Goal: Task Accomplishment & Management: Complete application form

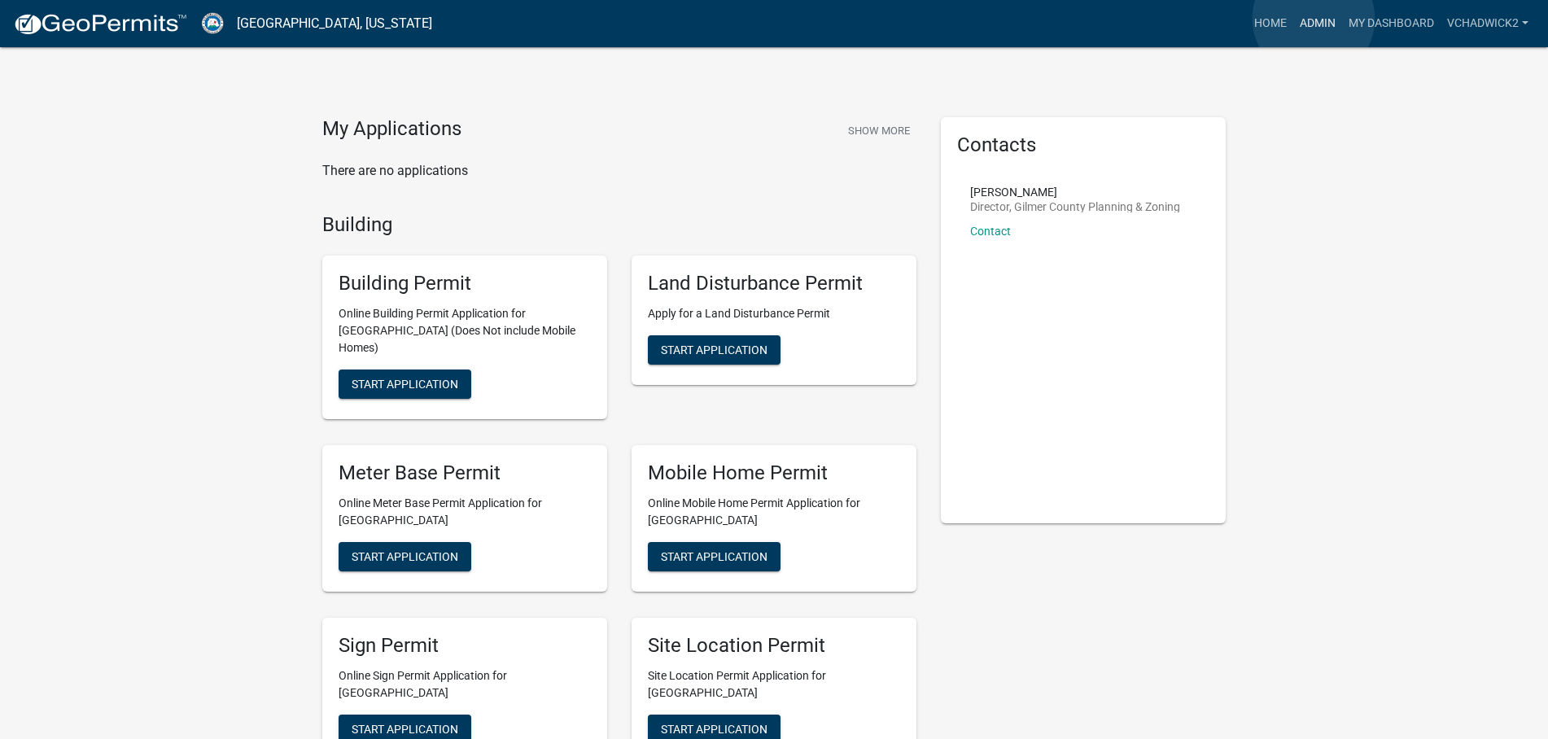
click at [1314, 19] on link "Admin" at bounding box center [1317, 23] width 49 height 31
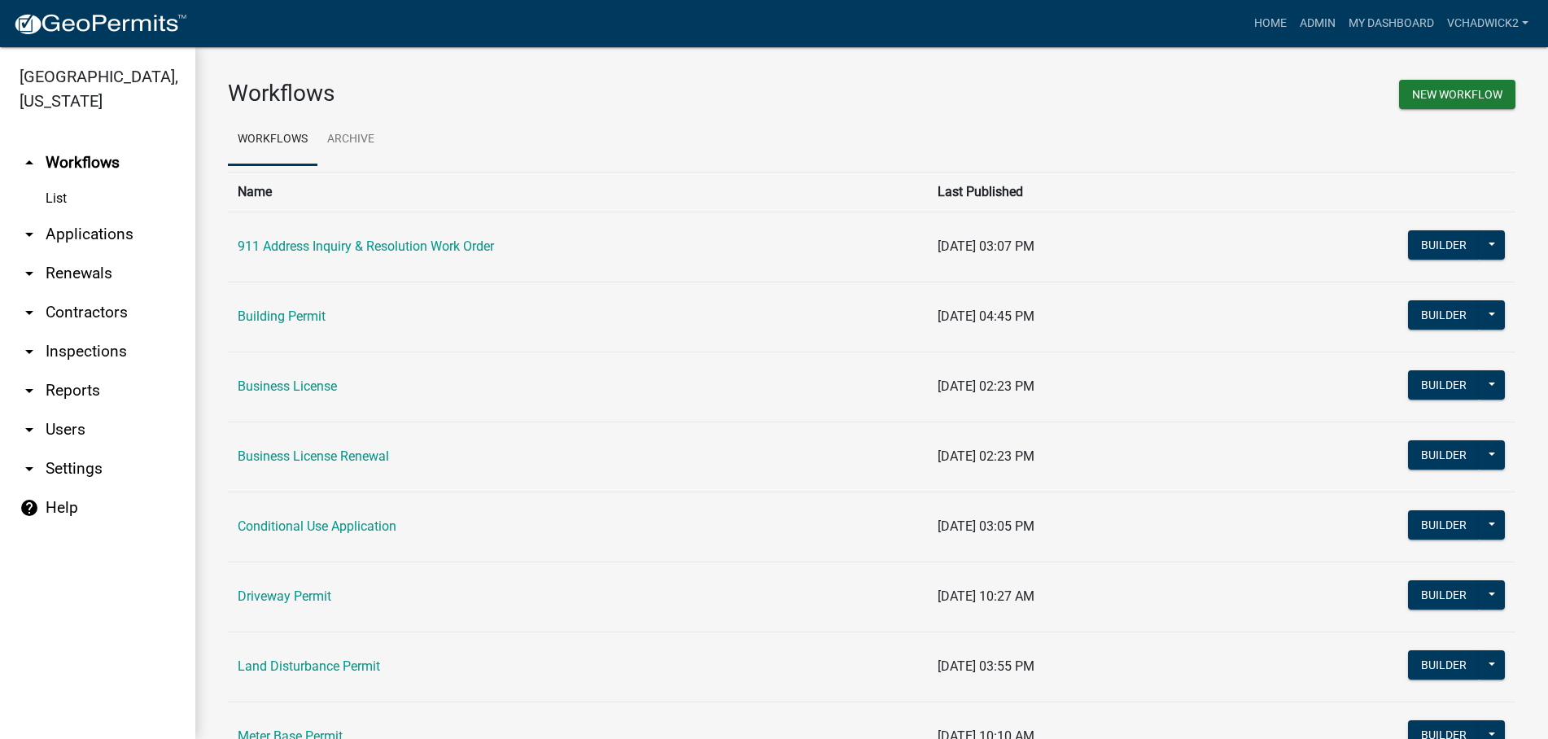
click at [106, 225] on link "arrow_drop_down Applications" at bounding box center [97, 234] width 195 height 39
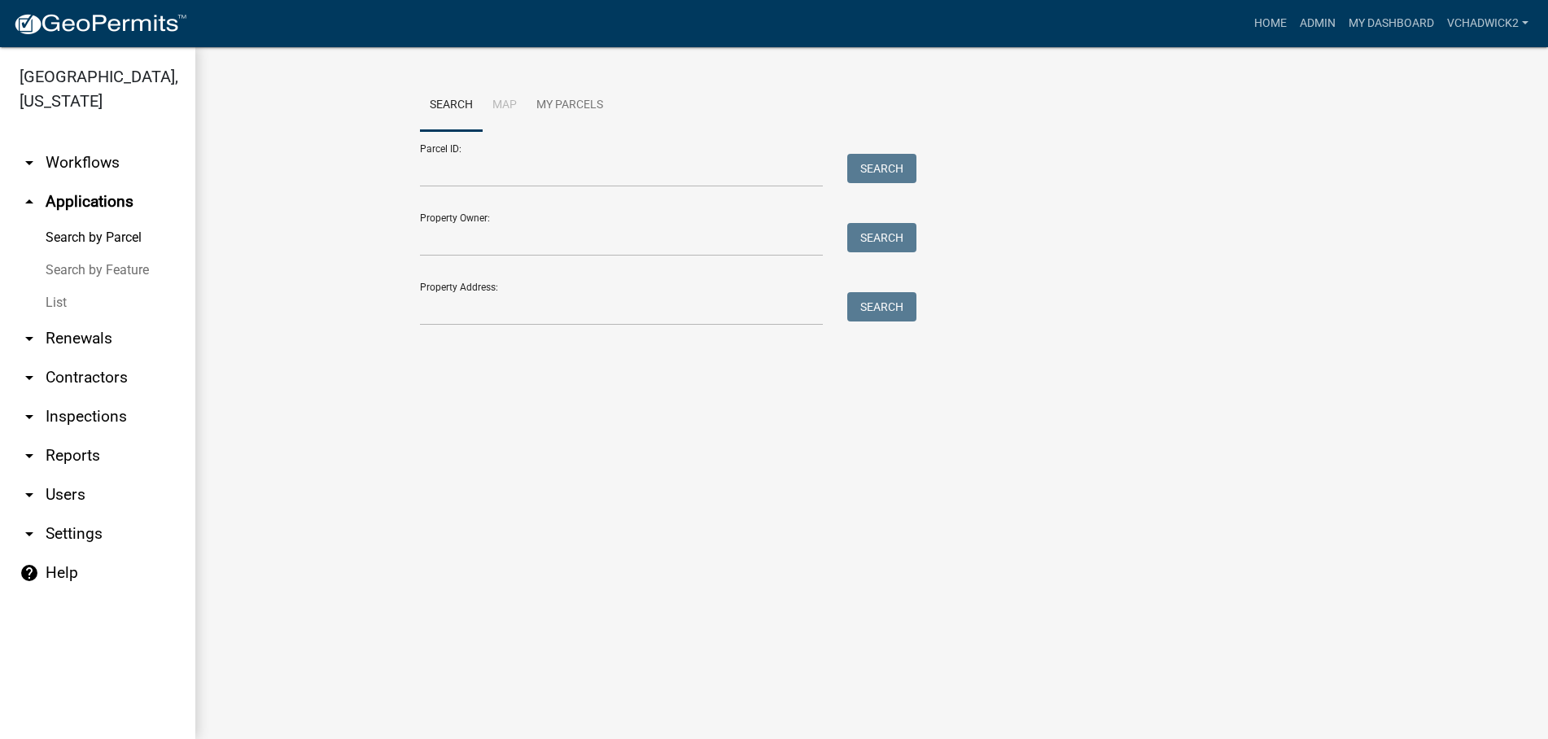
click at [38, 300] on link "List" at bounding box center [97, 302] width 195 height 33
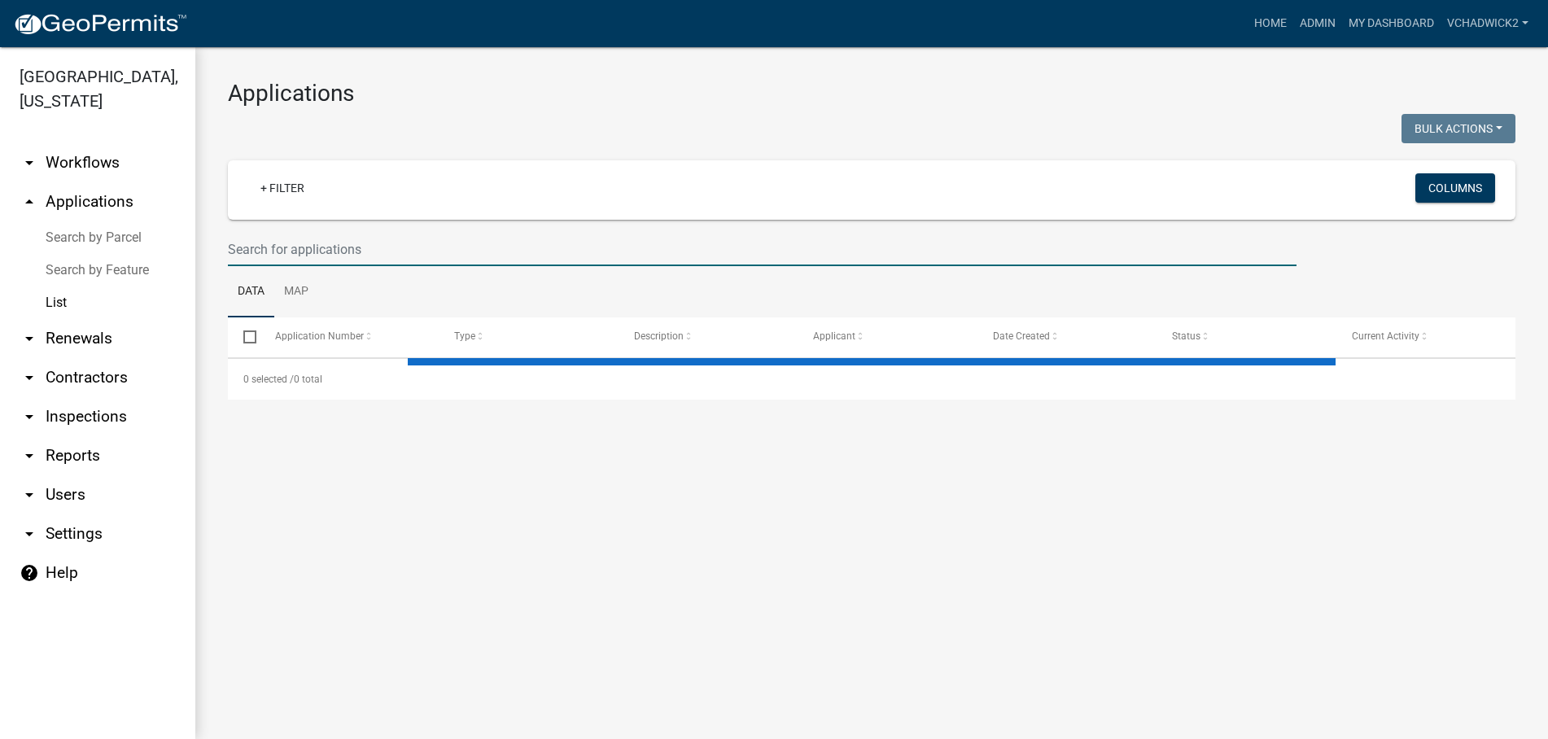
click at [322, 239] on input "text" at bounding box center [762, 249] width 1069 height 33
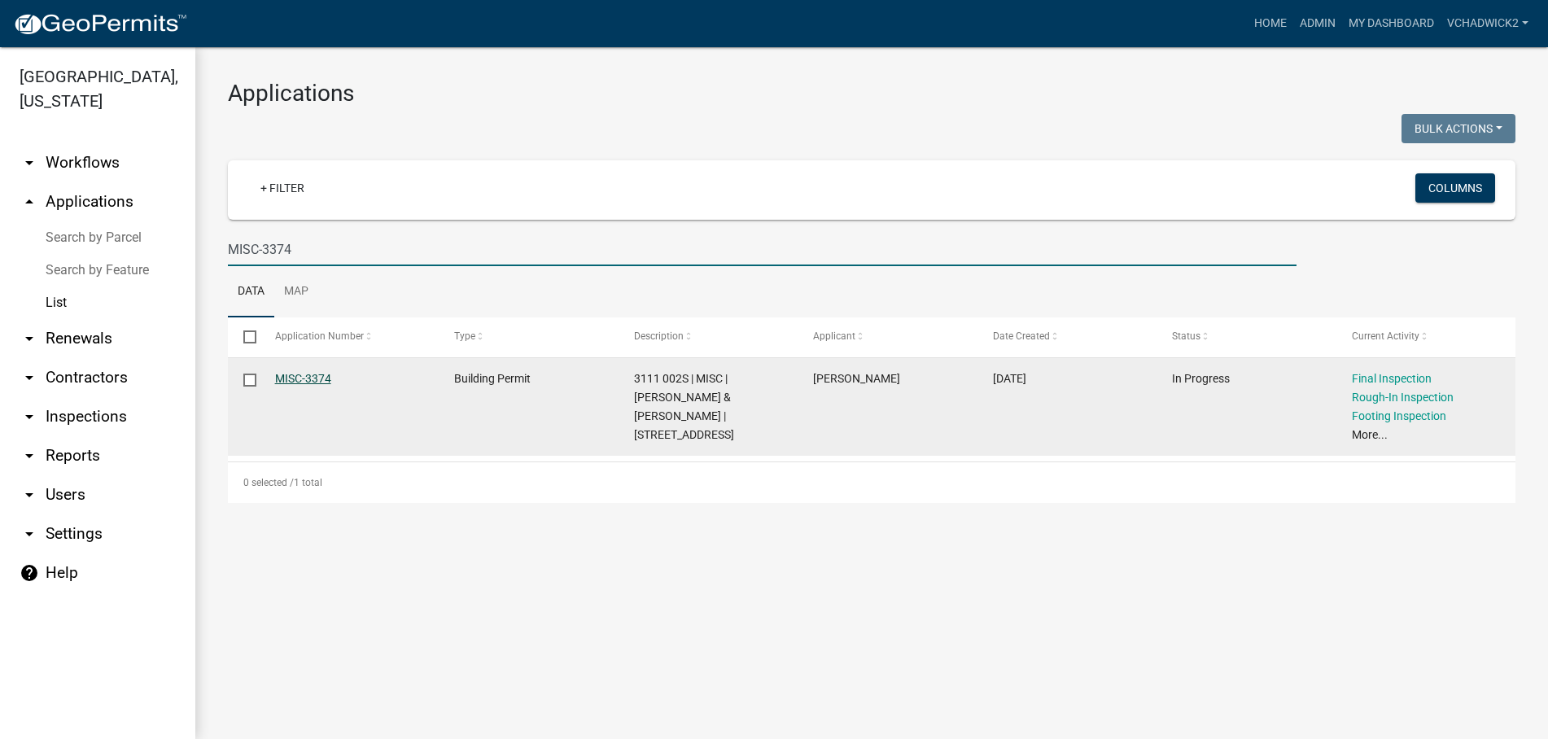
type input "MISC-3374"
click at [302, 377] on link "MISC-3374" at bounding box center [303, 378] width 56 height 13
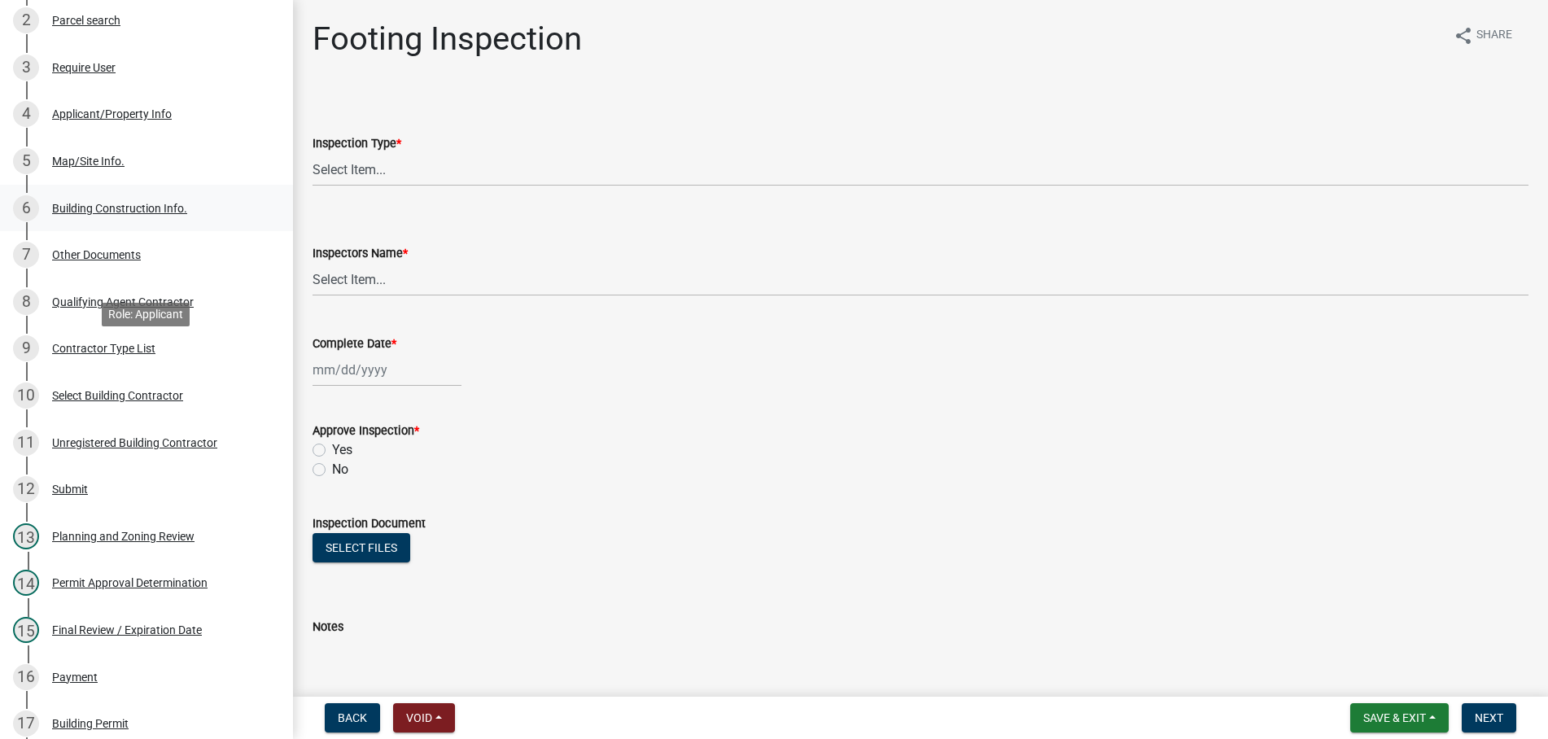
scroll to position [664, 0]
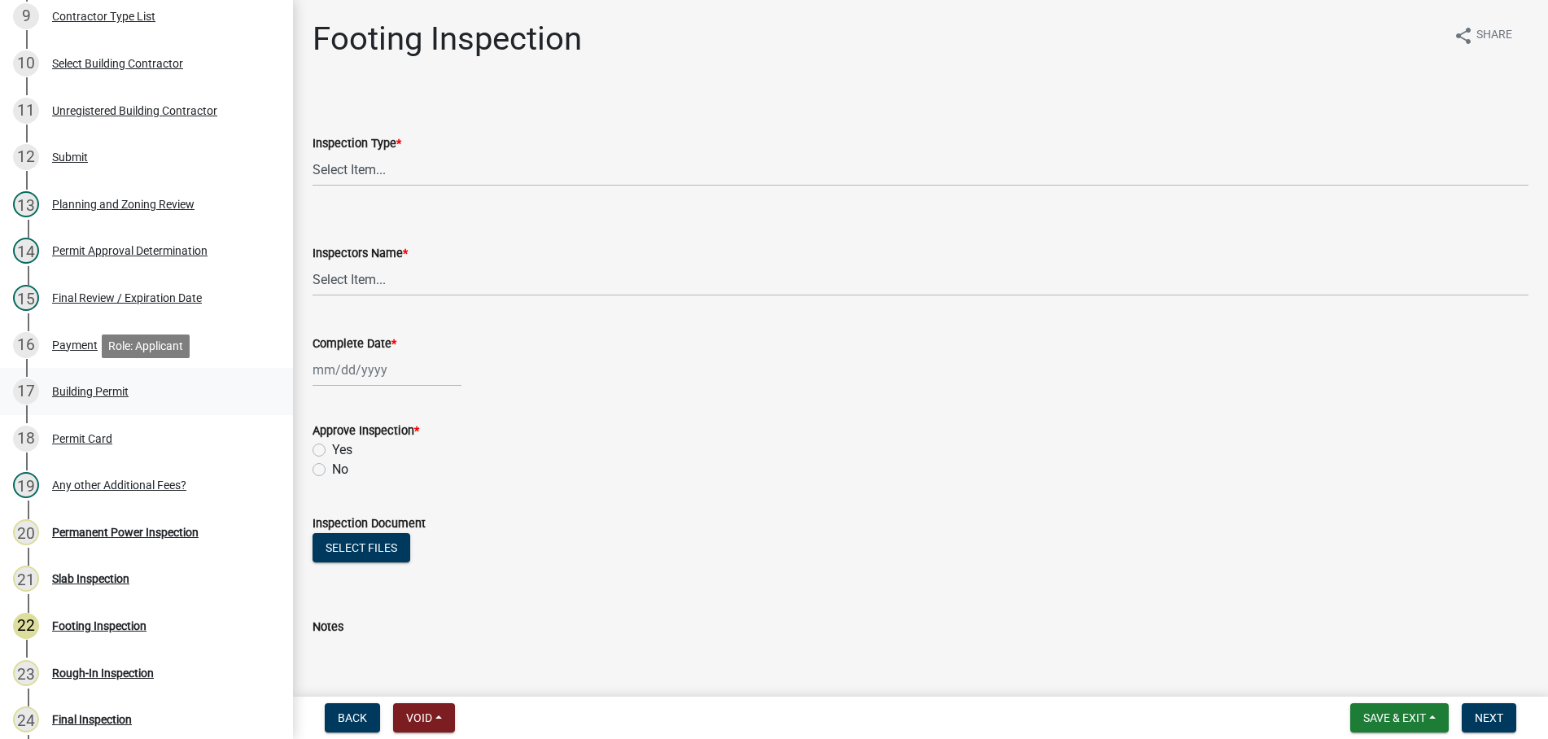
click at [95, 386] on div "Building Permit" at bounding box center [90, 391] width 77 height 11
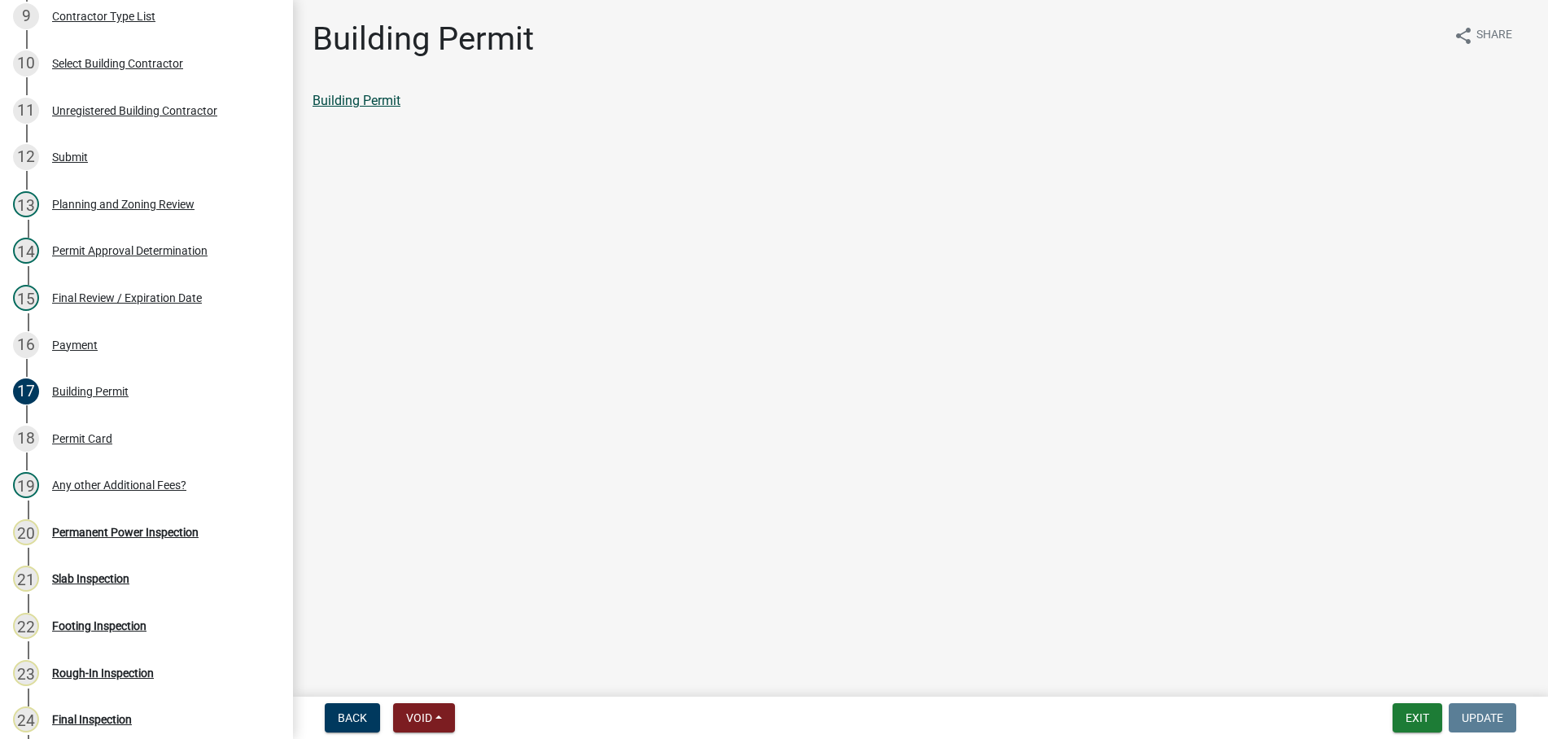
click at [364, 98] on link "Building Permit" at bounding box center [357, 100] width 88 height 15
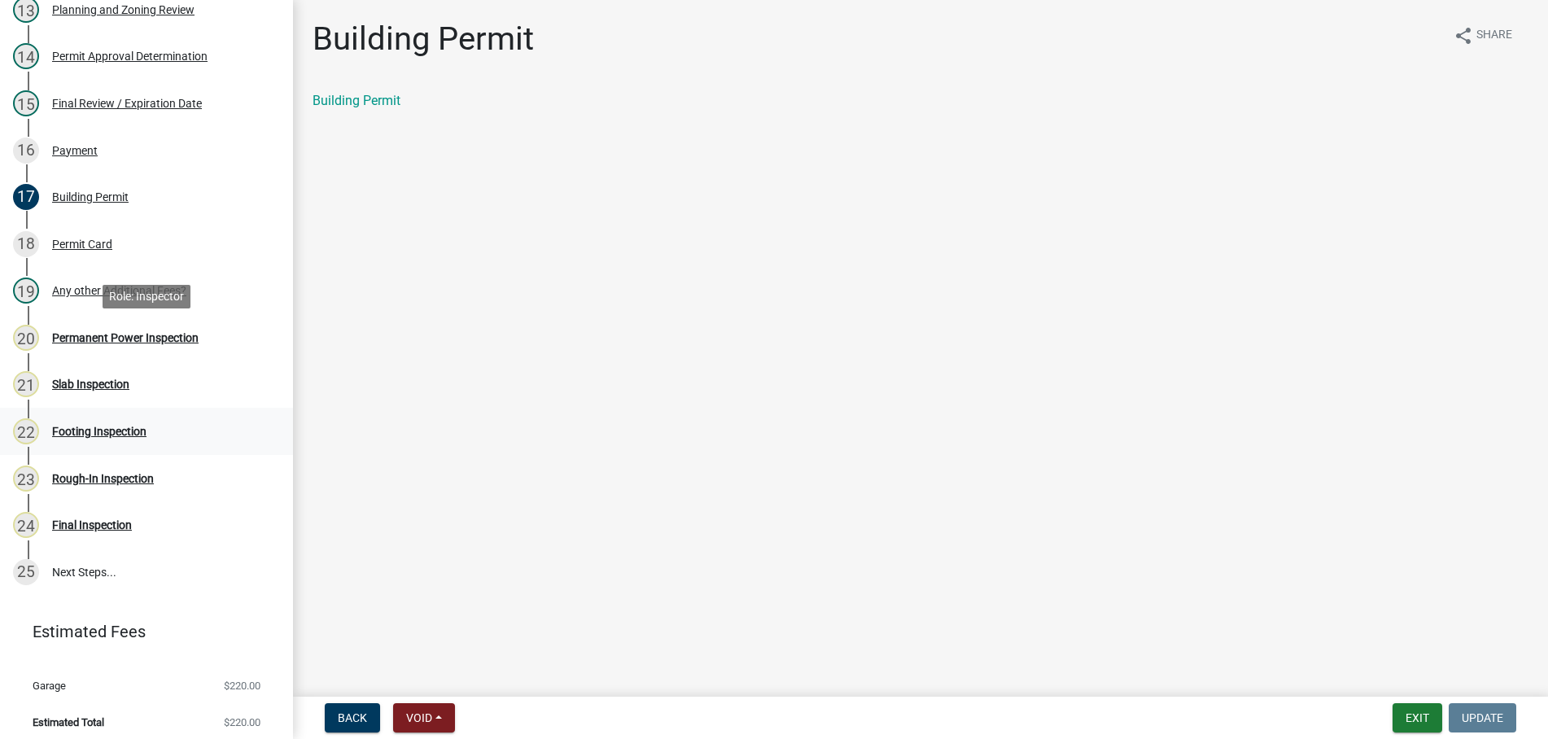
scroll to position [867, 0]
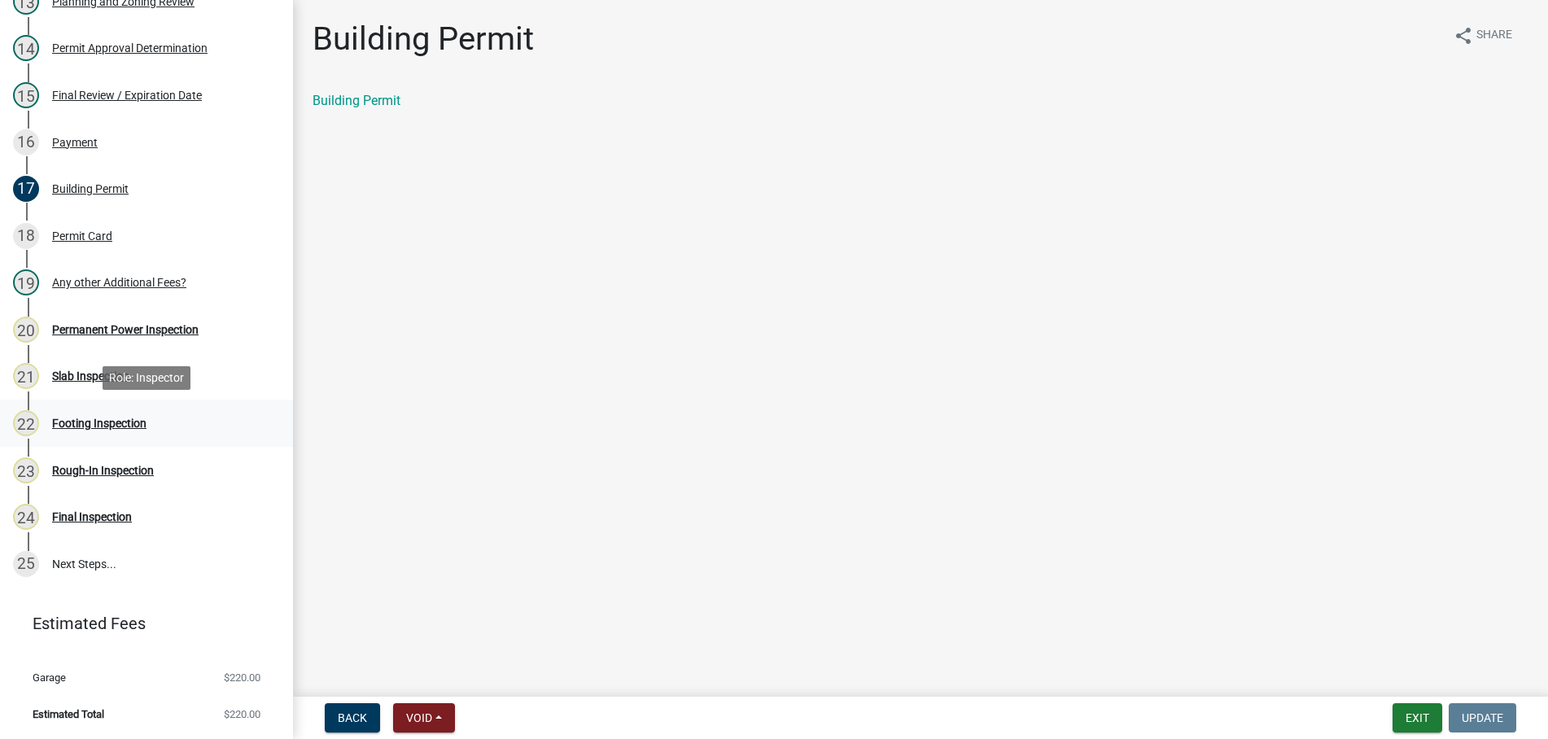
click at [85, 425] on div "Footing Inspection" at bounding box center [99, 423] width 94 height 11
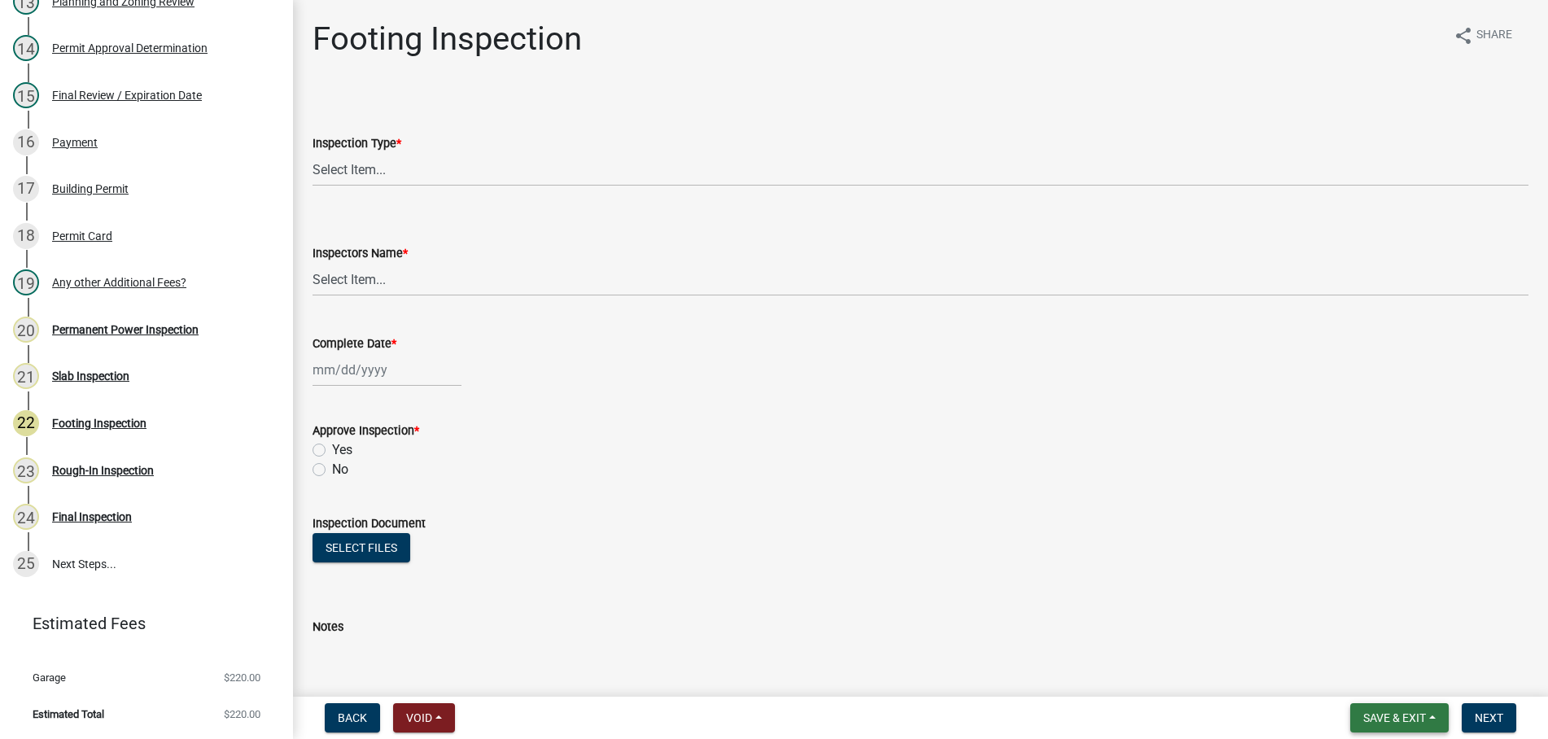
click at [1401, 709] on button "Save & Exit" at bounding box center [1399, 717] width 98 height 29
click at [1390, 674] on button "Save & Exit" at bounding box center [1384, 675] width 130 height 39
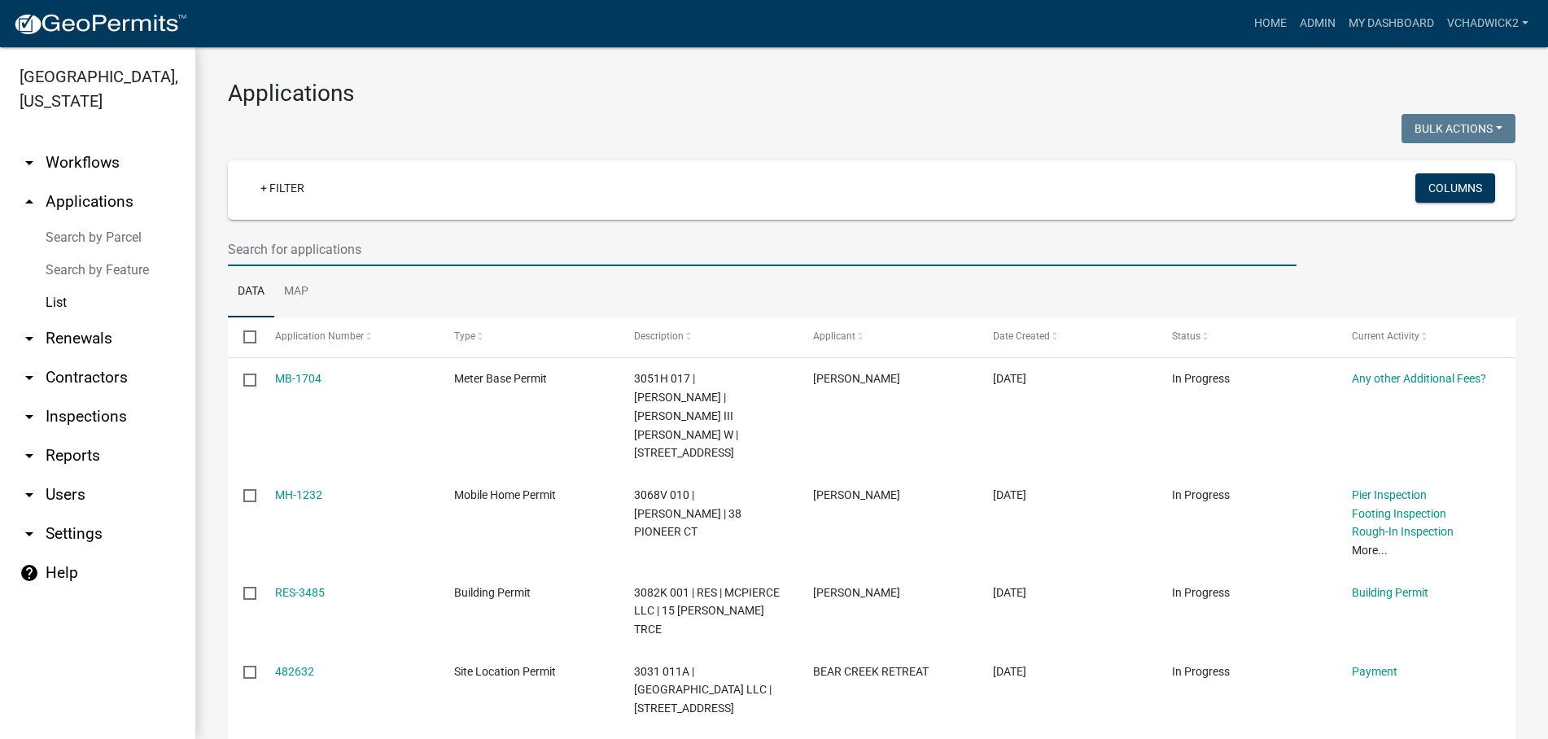
click at [350, 244] on input "text" at bounding box center [762, 249] width 1069 height 33
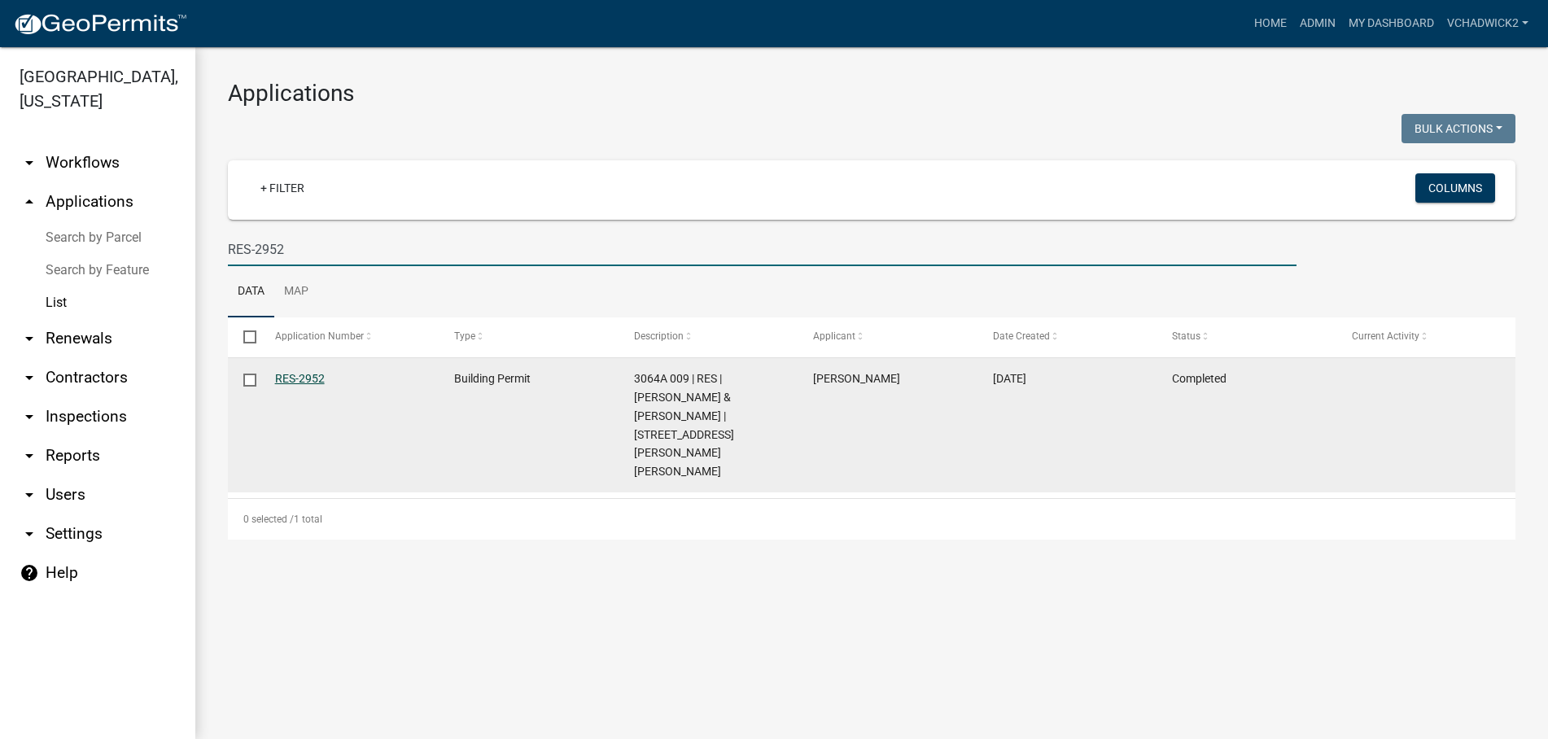
type input "RES-2952"
click at [312, 374] on link "RES-2952" at bounding box center [300, 378] width 50 height 13
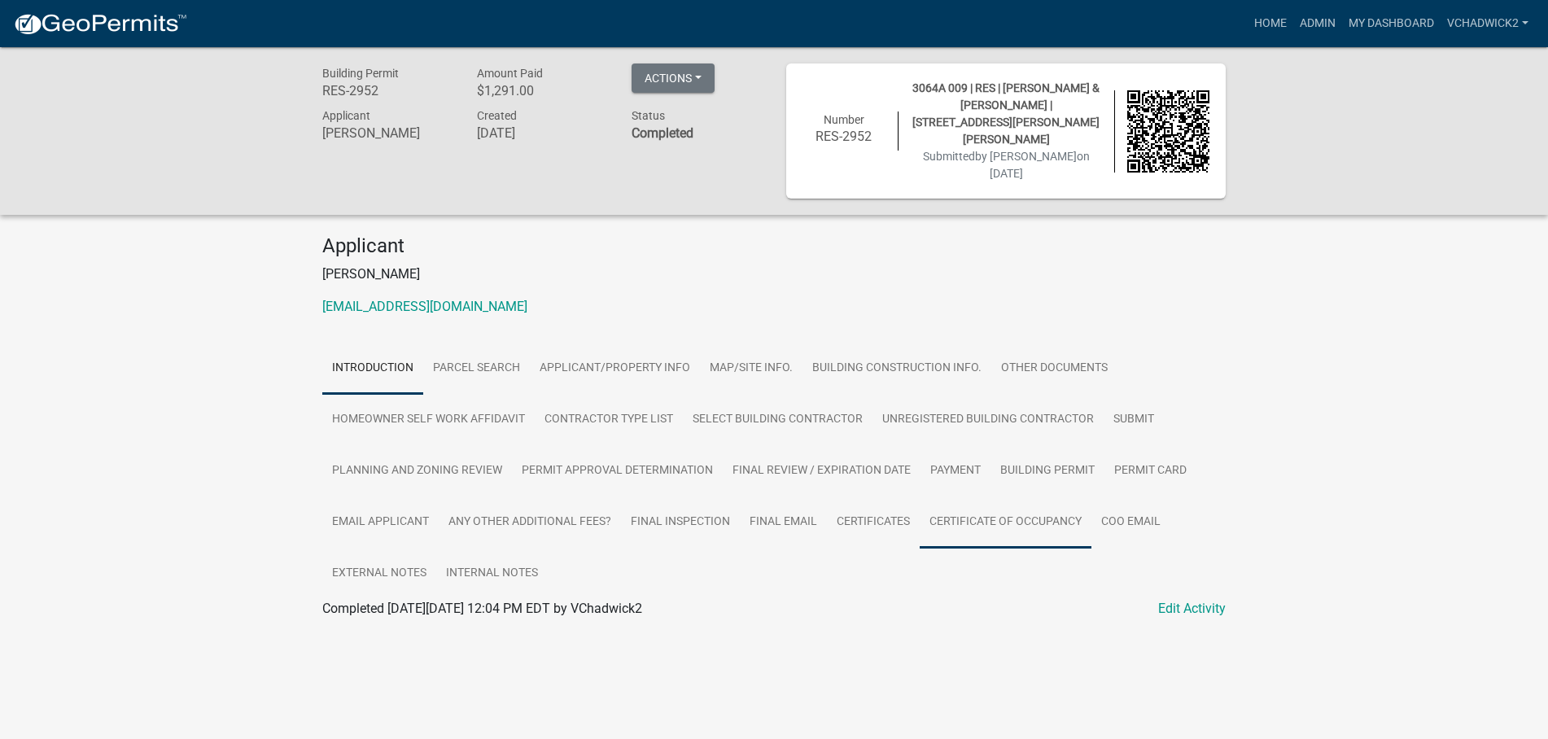
click at [967, 501] on link "Certificate of Occupancy" at bounding box center [1006, 522] width 172 height 52
click at [394, 620] on link "Certificate of Occupancy" at bounding box center [392, 627] width 141 height 15
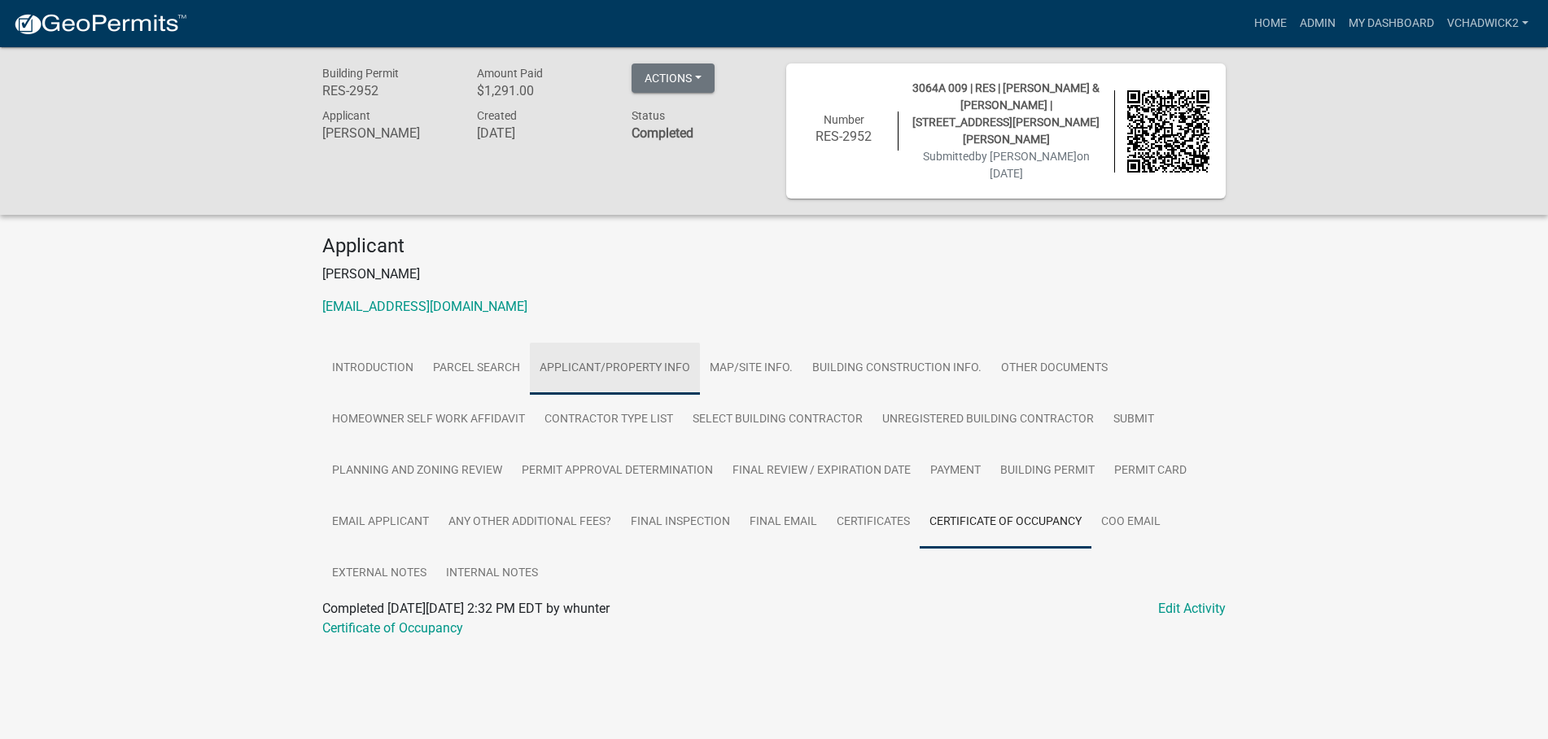
click at [614, 351] on link "Applicant/Property Info" at bounding box center [615, 369] width 170 height 52
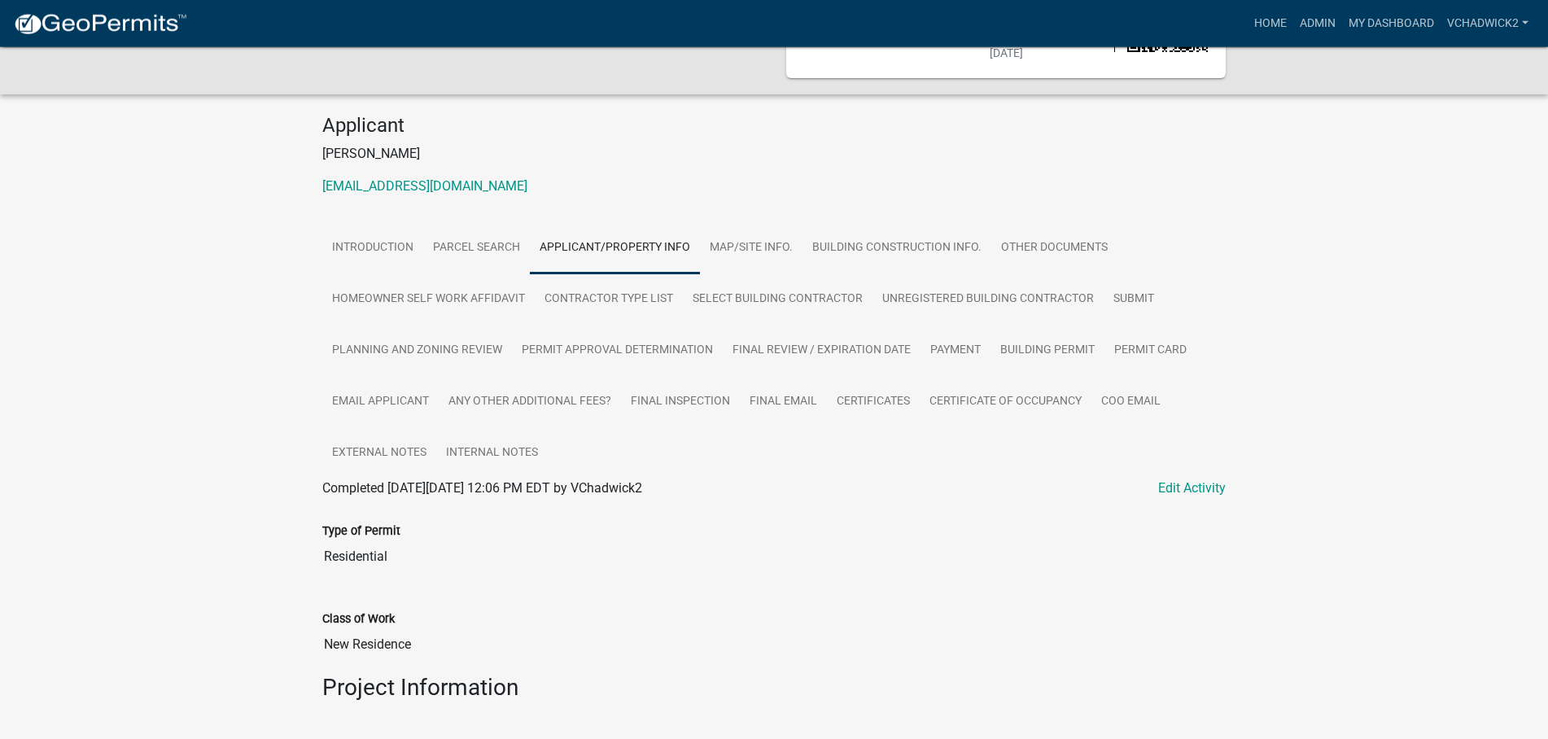
scroll to position [47, 0]
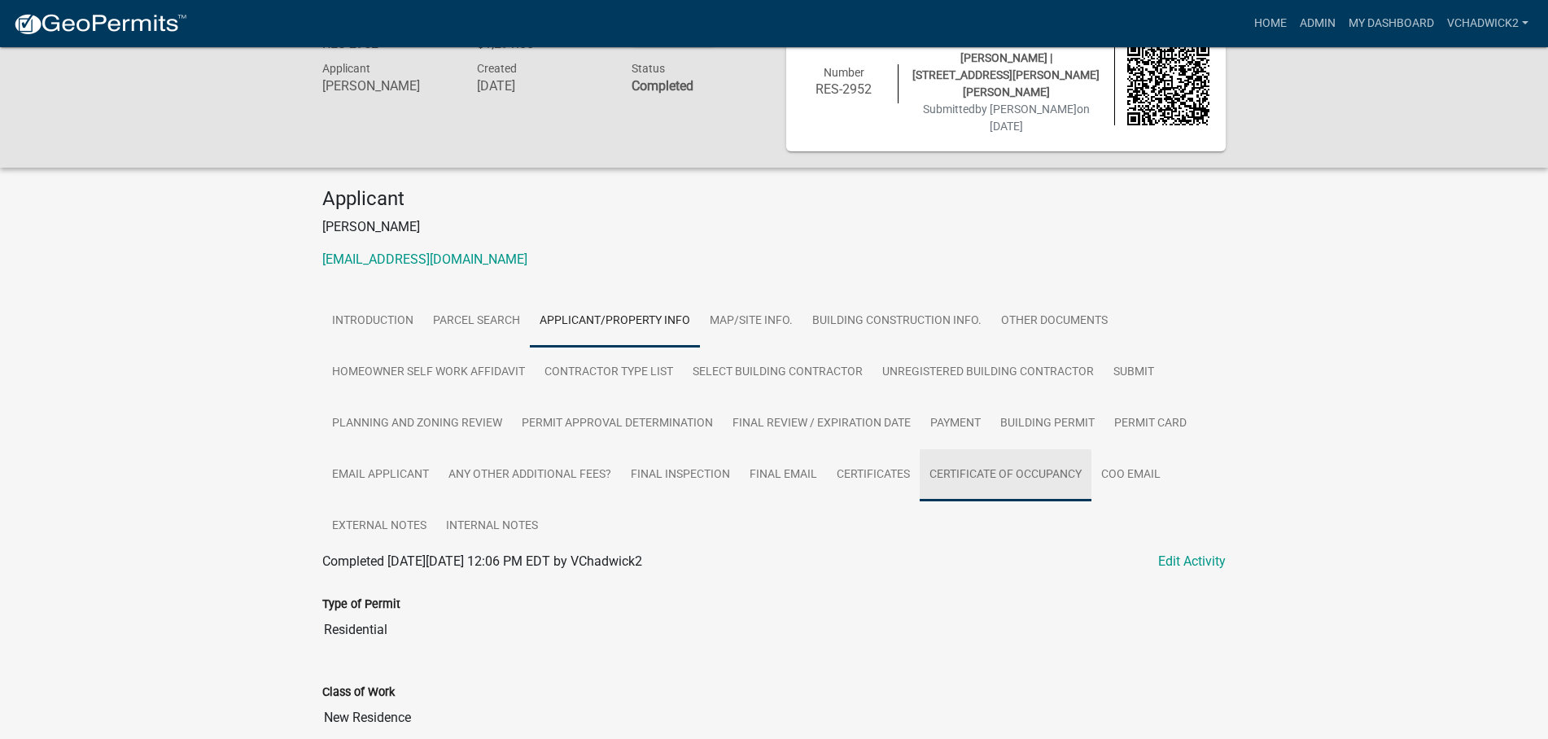
click at [1043, 451] on link "Certificate of Occupancy" at bounding box center [1006, 475] width 172 height 52
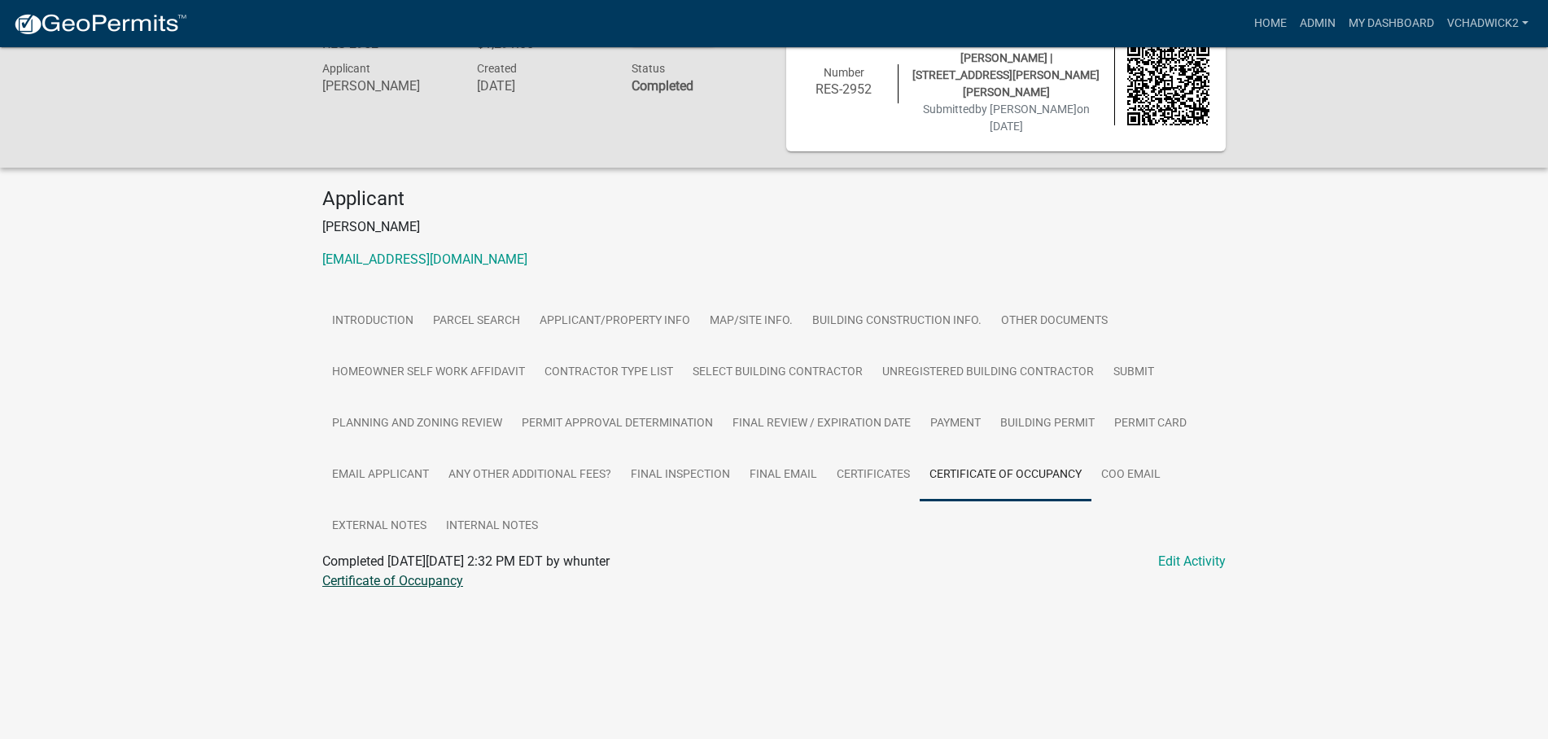
click at [355, 573] on link "Certificate of Occupancy" at bounding box center [392, 580] width 141 height 15
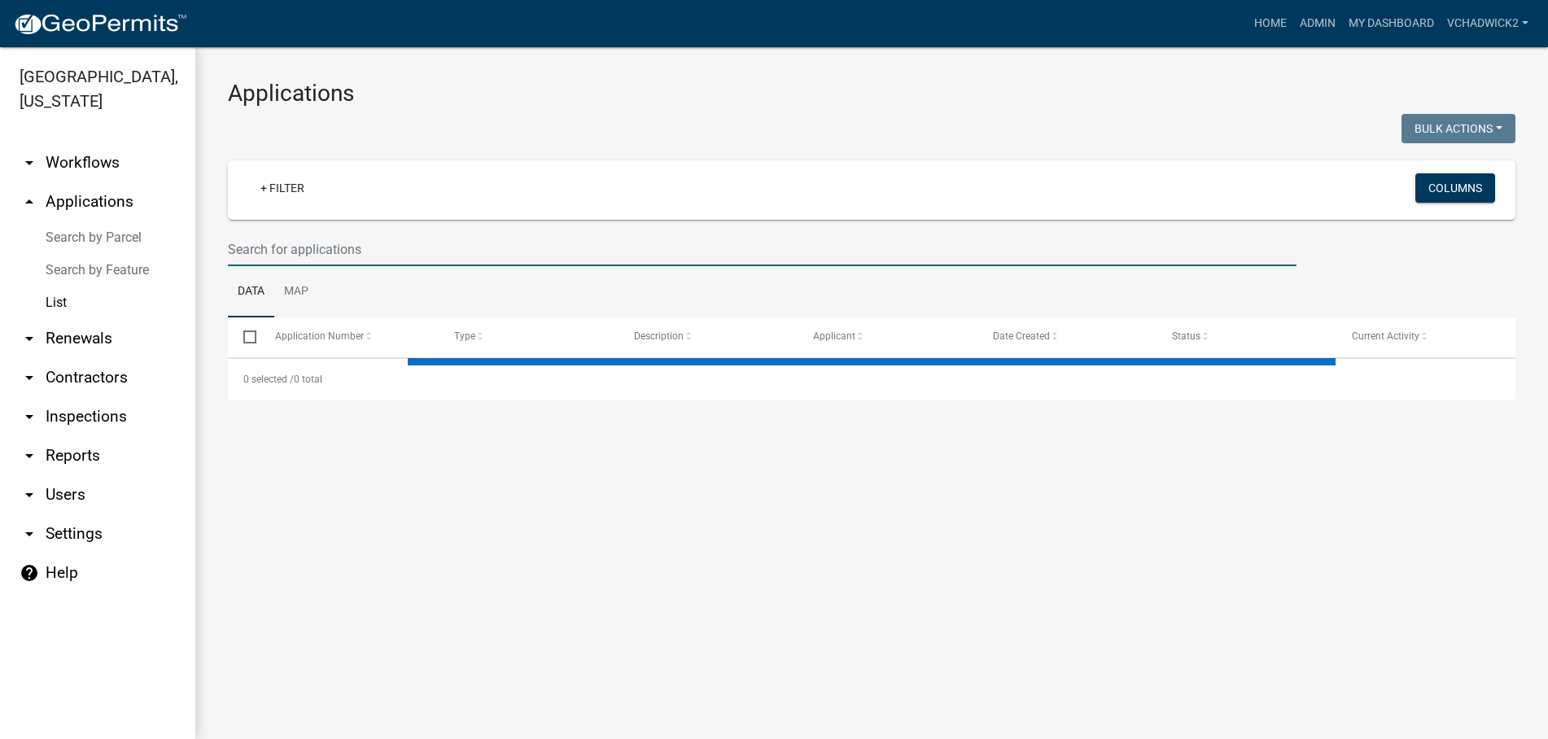
click at [368, 243] on input "text" at bounding box center [762, 249] width 1069 height 33
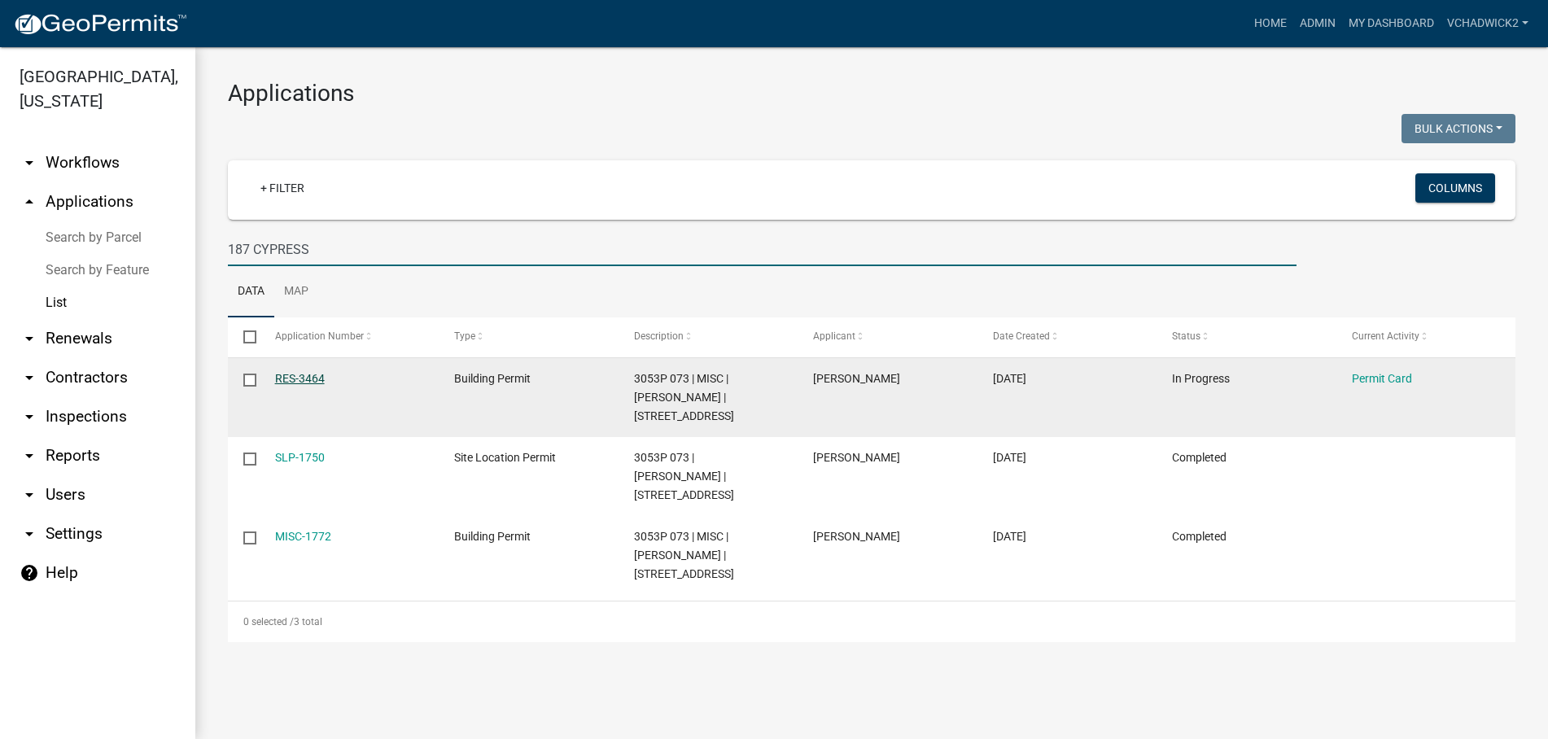
type input "187 CYPRESS"
click at [303, 380] on link "RES-3464" at bounding box center [300, 378] width 50 height 13
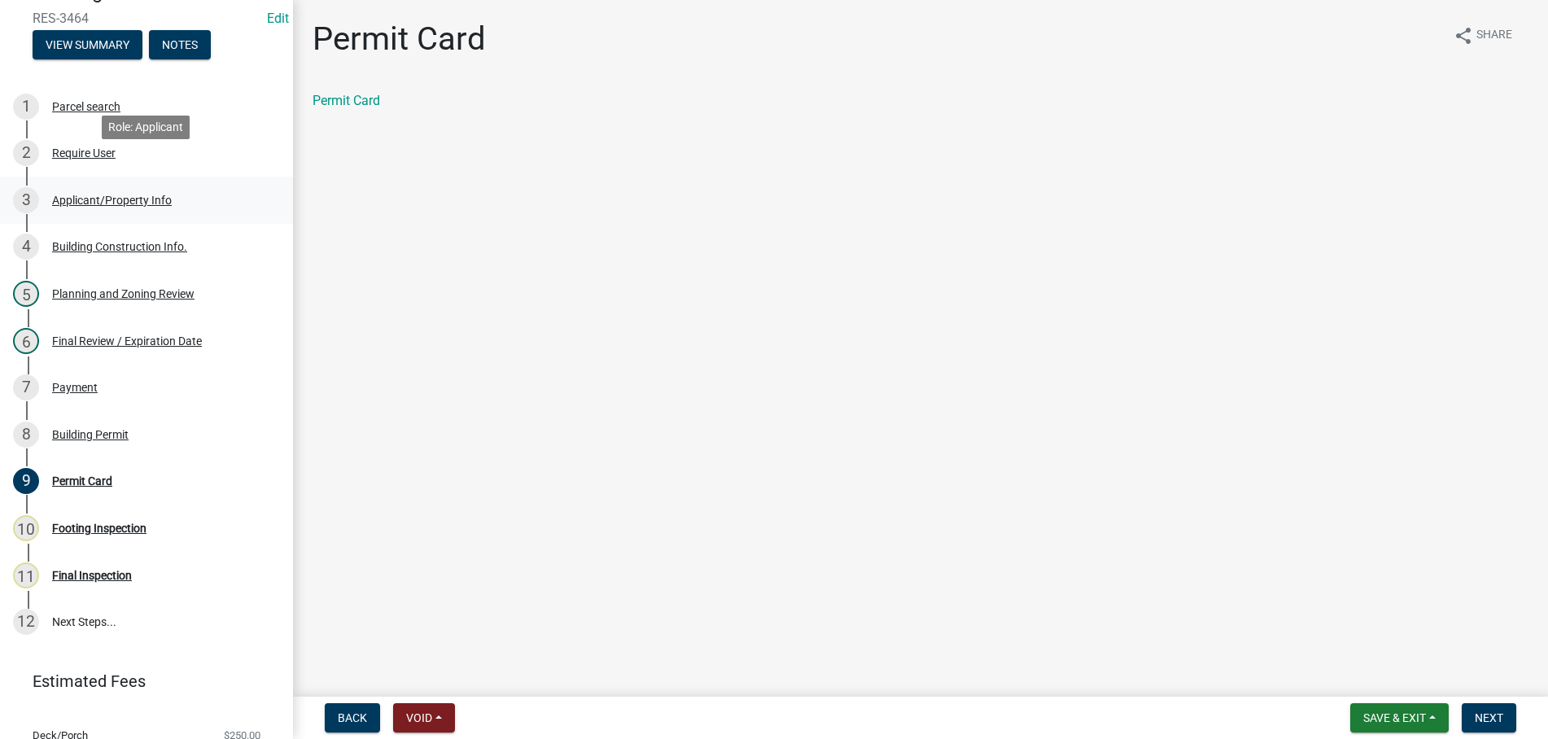
scroll to position [225, 0]
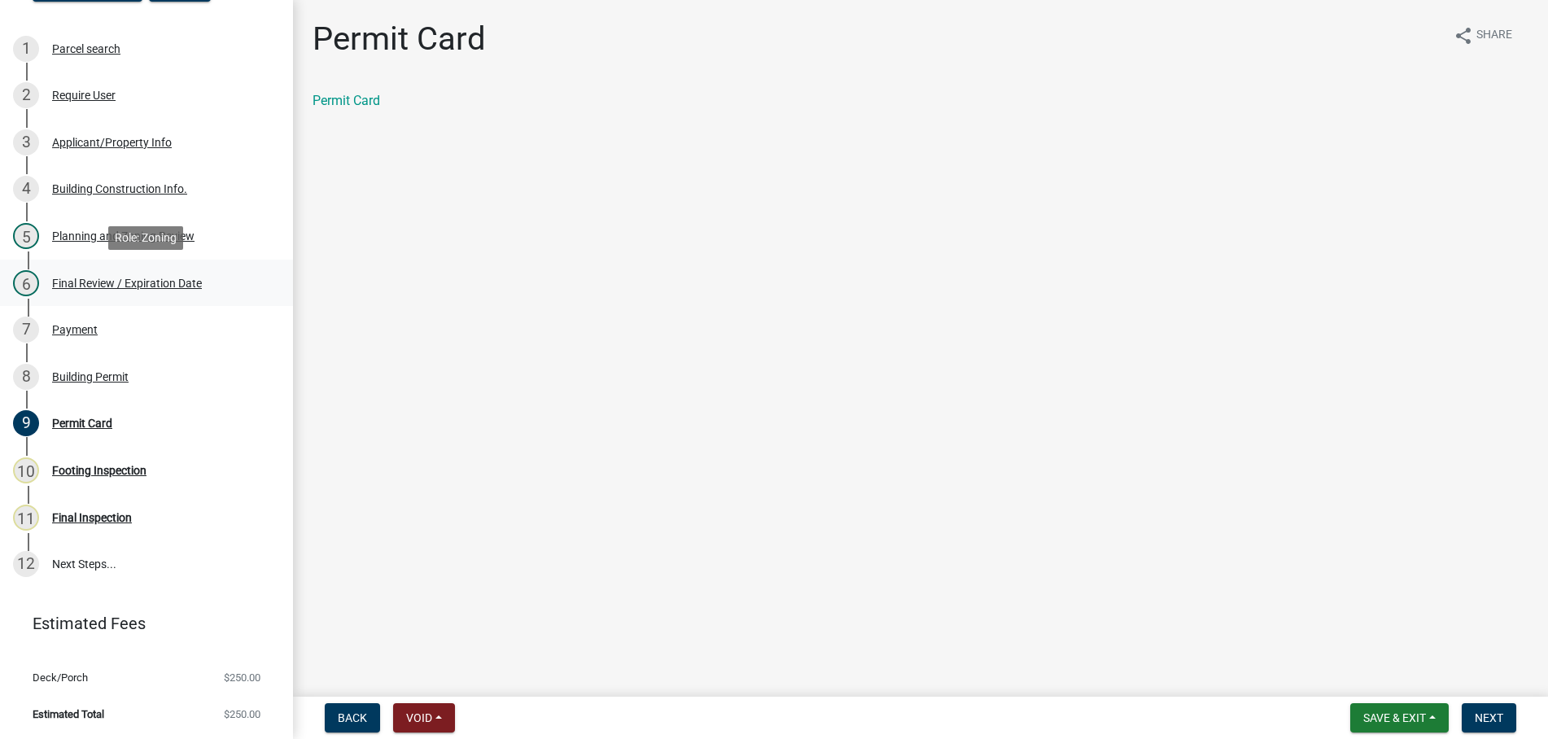
click at [70, 282] on div "Final Review / Expiration Date" at bounding box center [127, 283] width 150 height 11
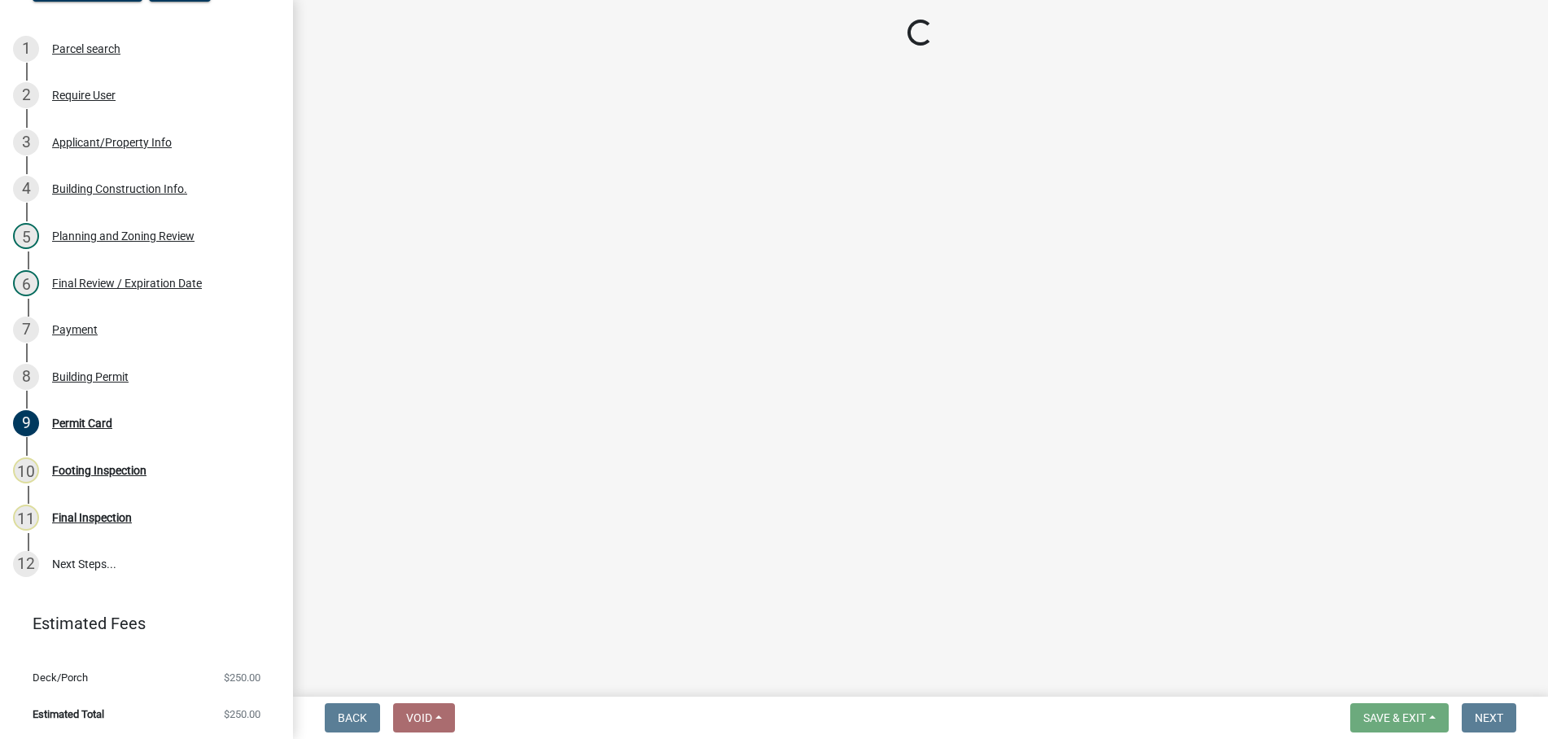
select select "5ce200eb-feb1-496b-8127-7891293955f5"
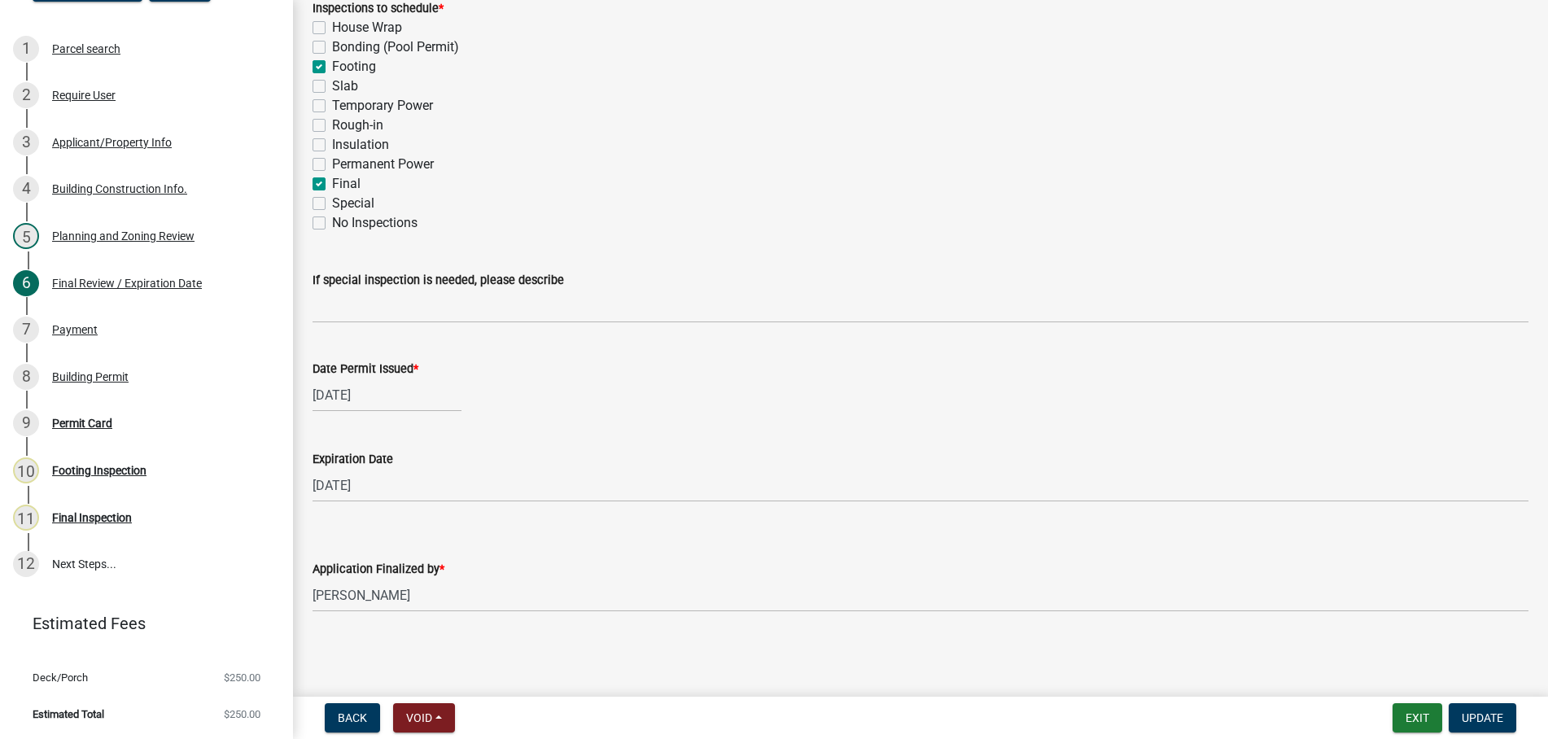
scroll to position [0, 0]
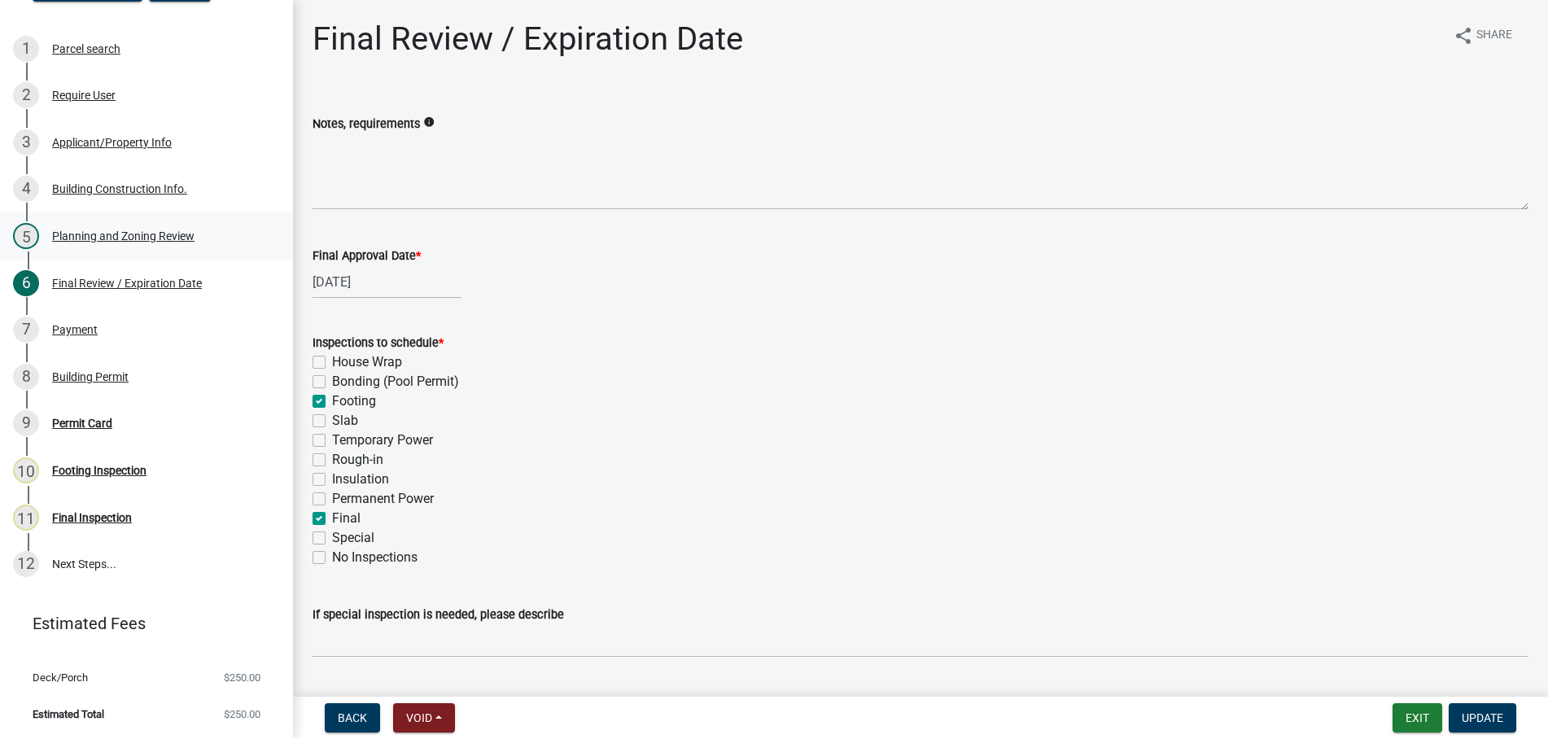
click at [120, 229] on div "5 Planning and Zoning Review" at bounding box center [140, 236] width 254 height 26
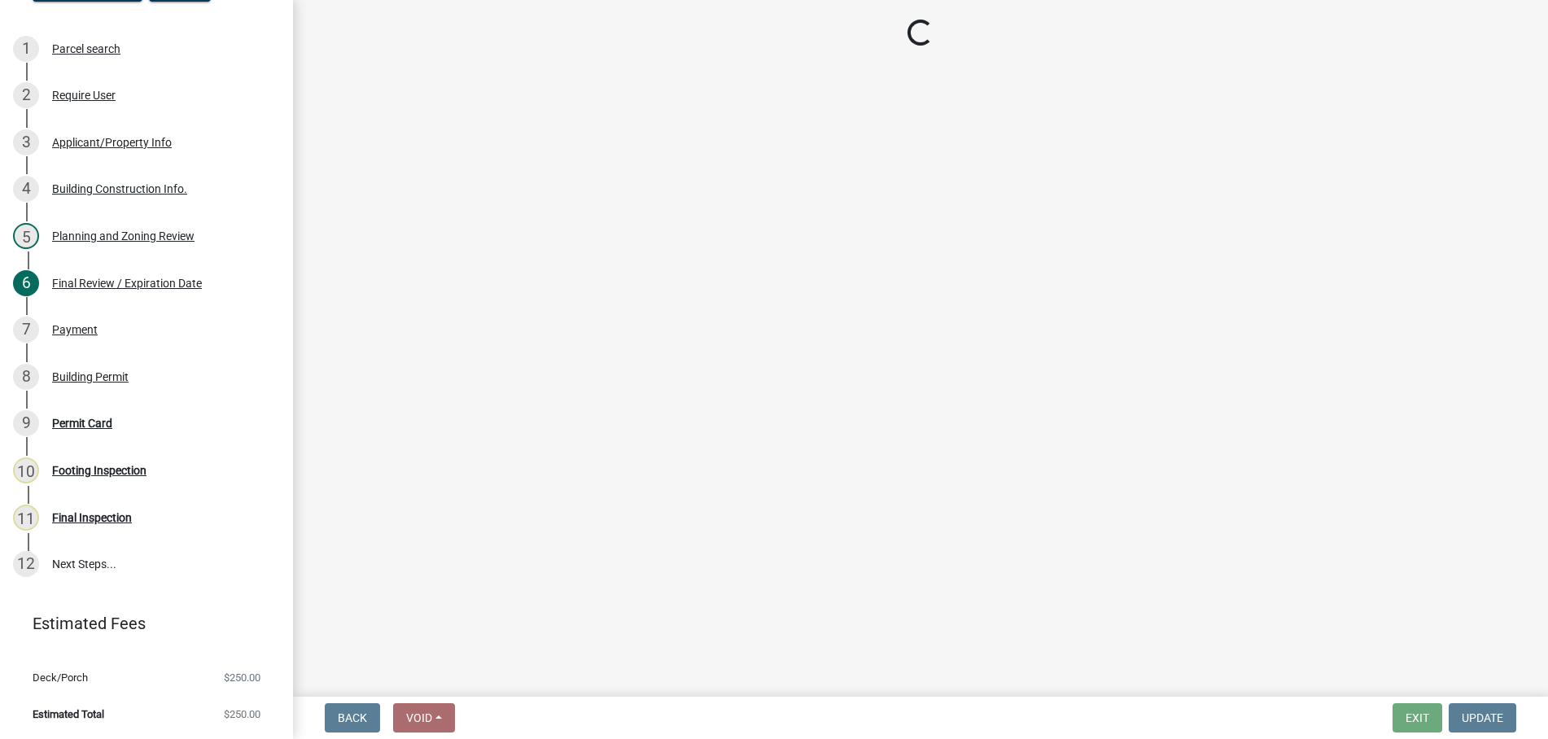
select select "d8142ddf-27f7-42b0-ba1e-04fee764576f"
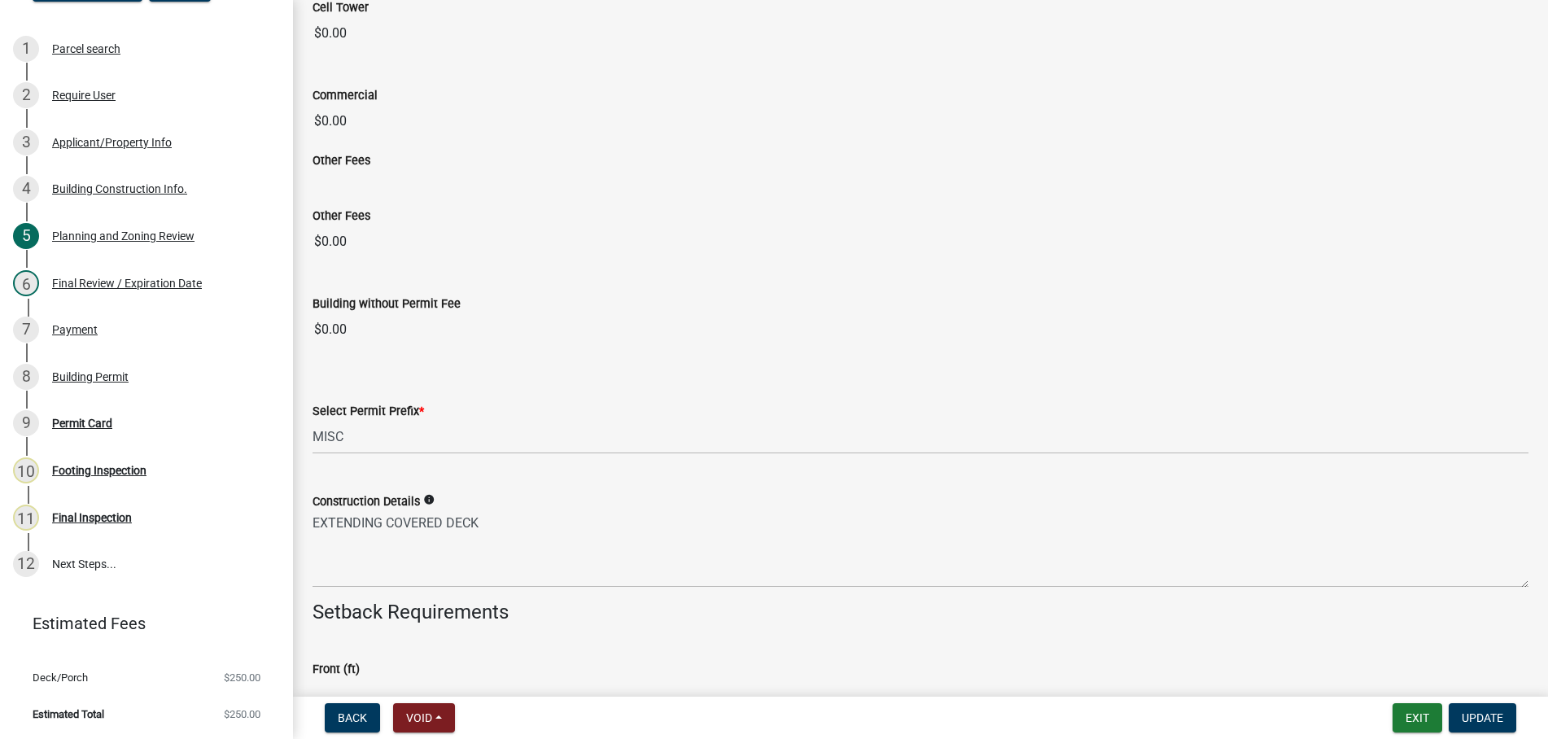
scroll to position [2598, 0]
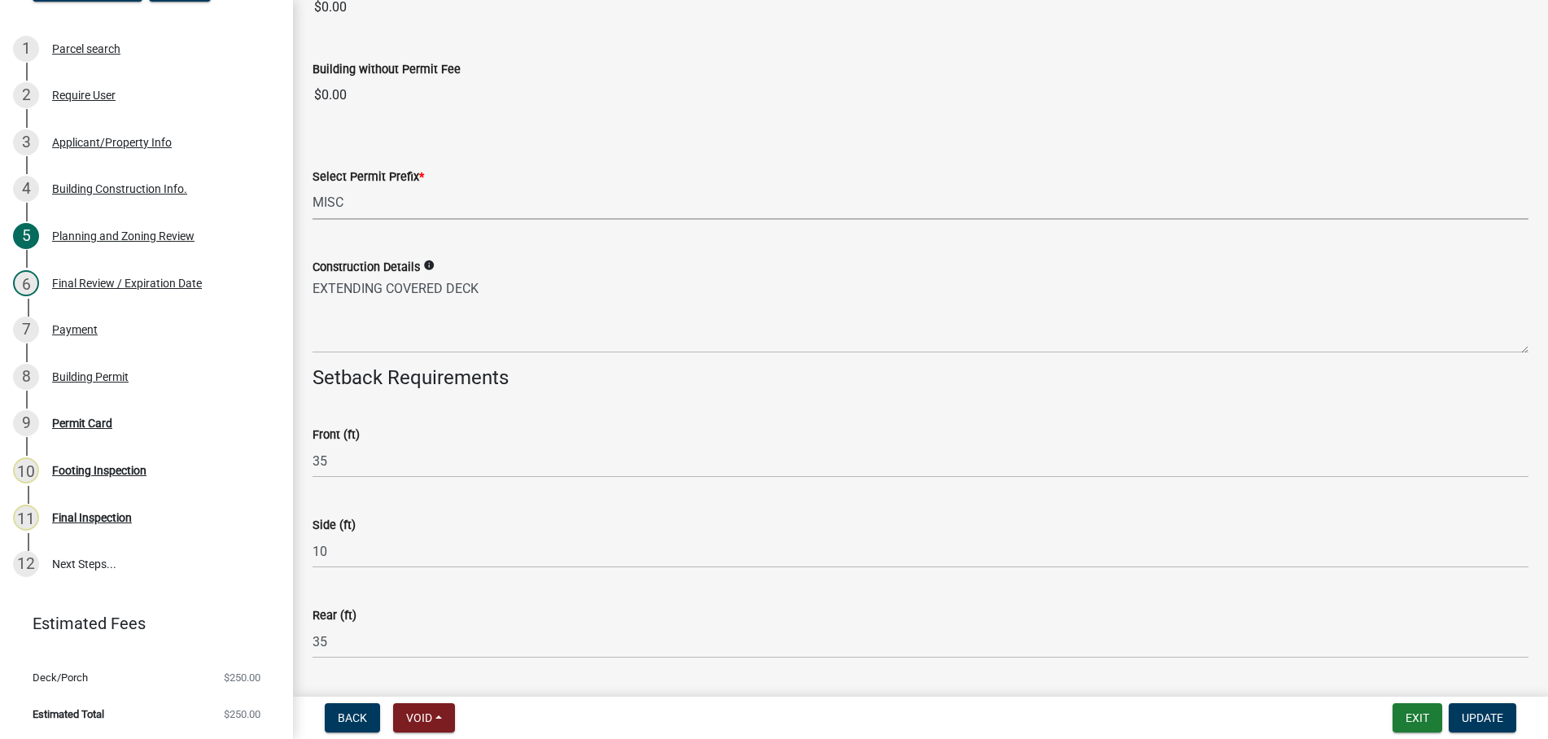
click option "MISC" at bounding box center [0, 0] width 0 height 0
click at [934, 119] on wm-data-entity-input "Building without Permit Fee $0.00" at bounding box center [921, 81] width 1216 height 88
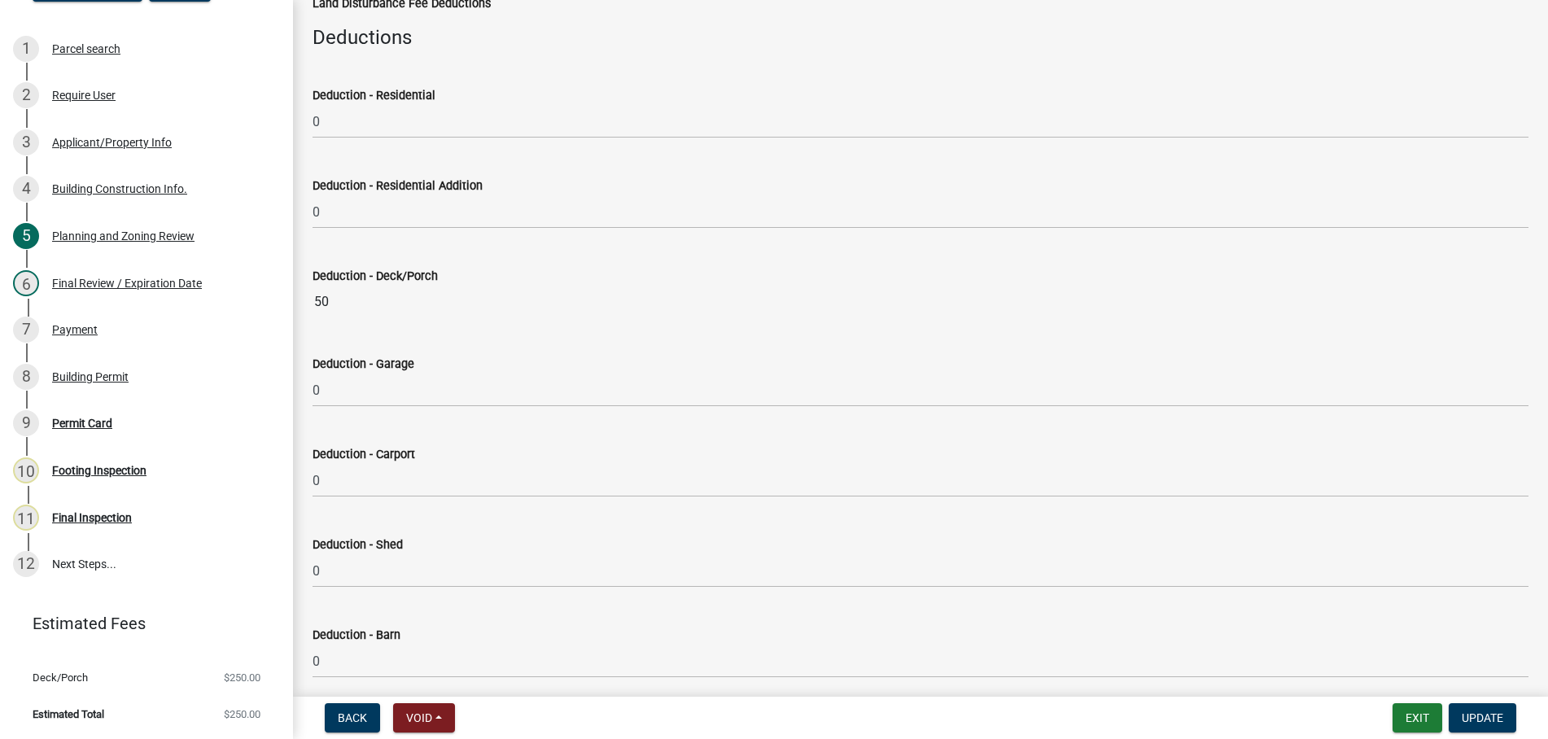
scroll to position [0, 0]
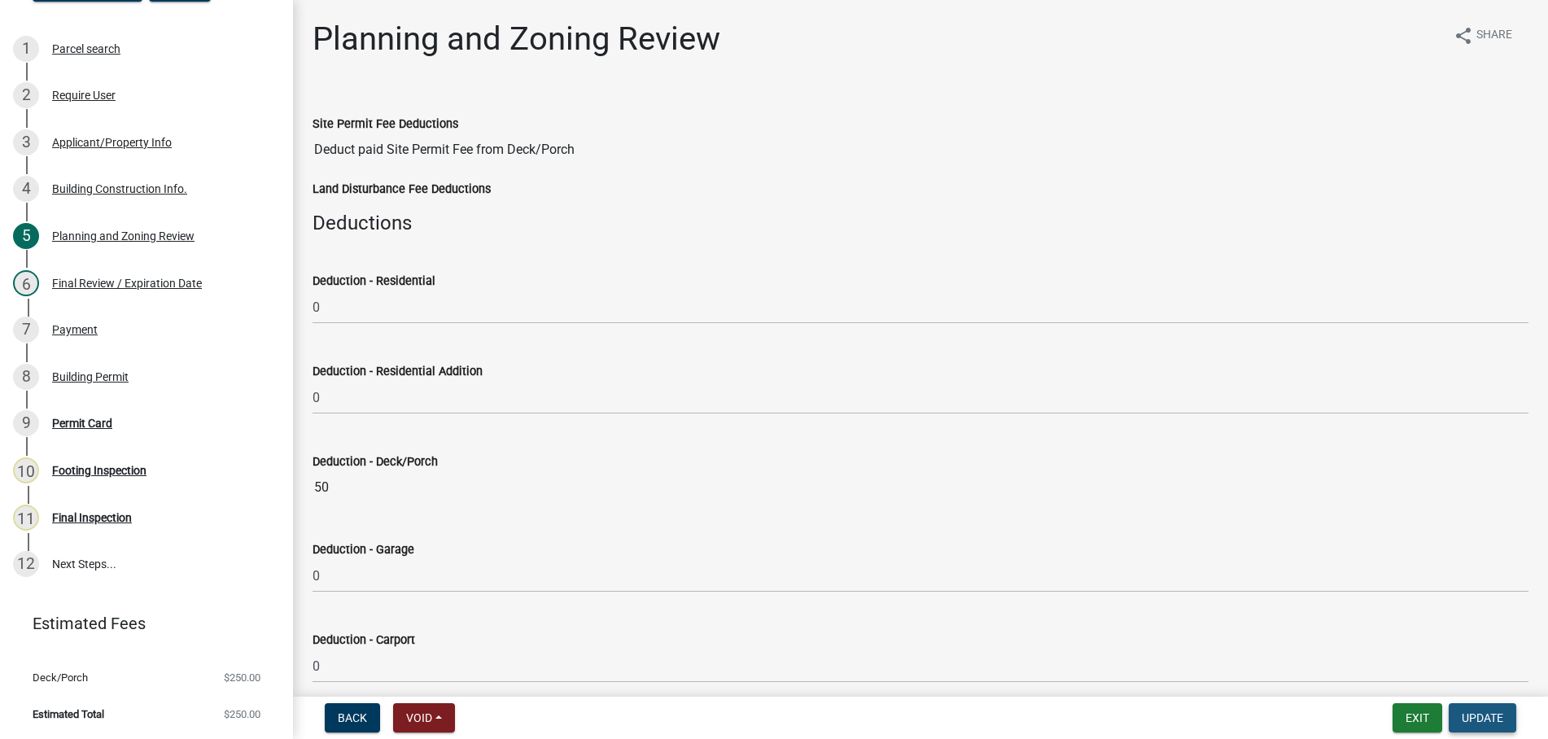
click at [1496, 718] on span "Update" at bounding box center [1483, 717] width 42 height 13
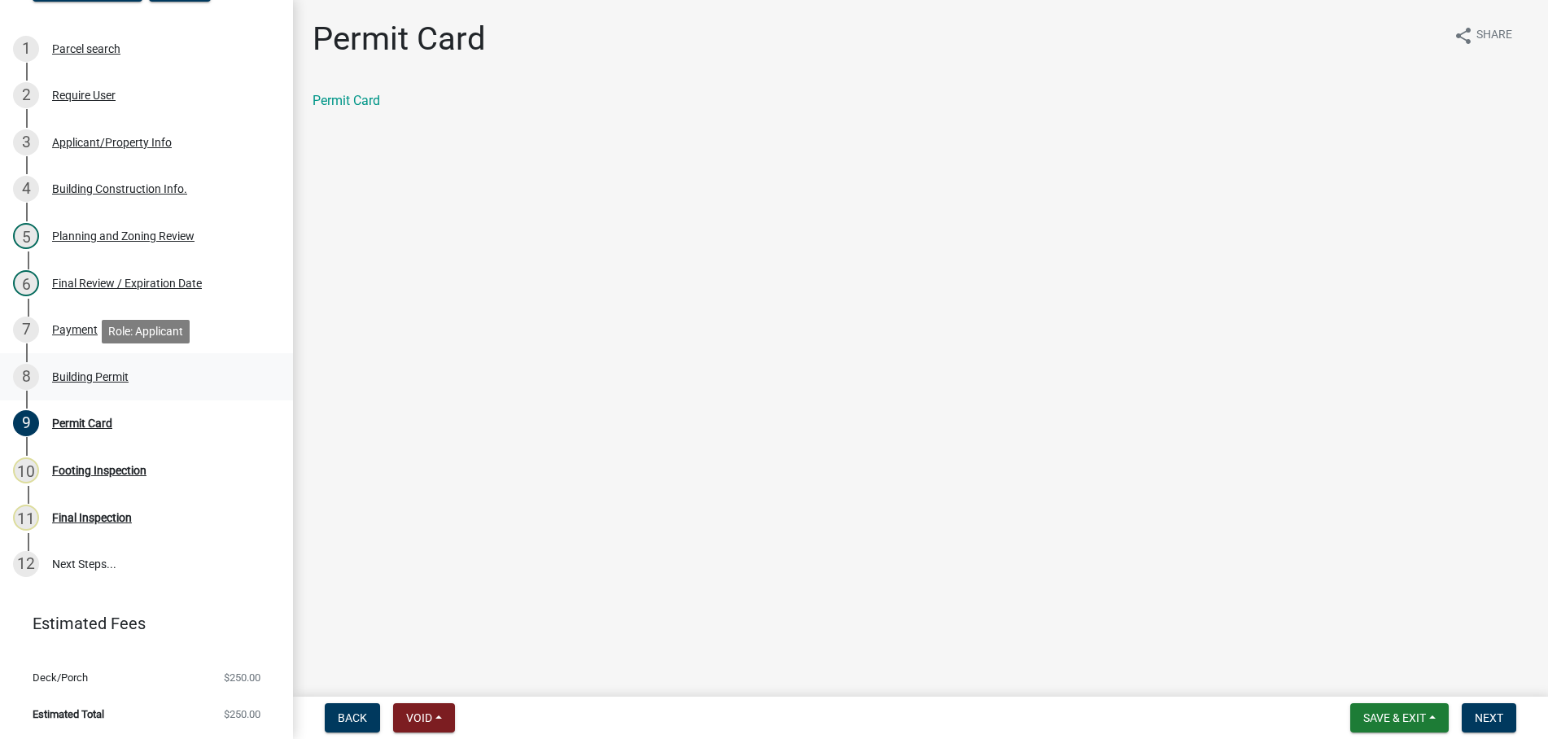
click at [59, 367] on div "8 Building Permit" at bounding box center [140, 377] width 254 height 26
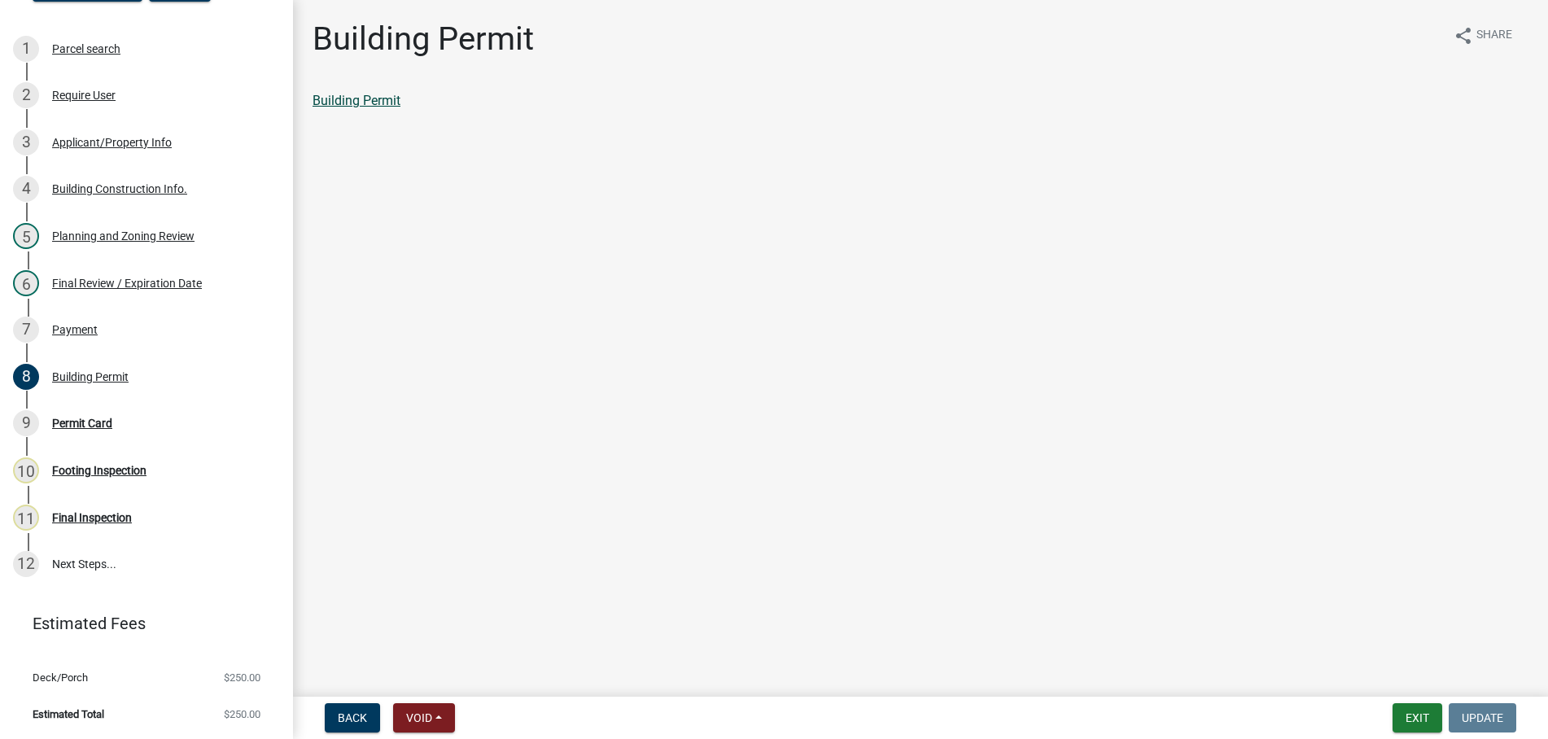
click at [358, 101] on link "Building Permit" at bounding box center [357, 100] width 88 height 15
click at [121, 188] on div "Building Construction Info." at bounding box center [119, 188] width 135 height 11
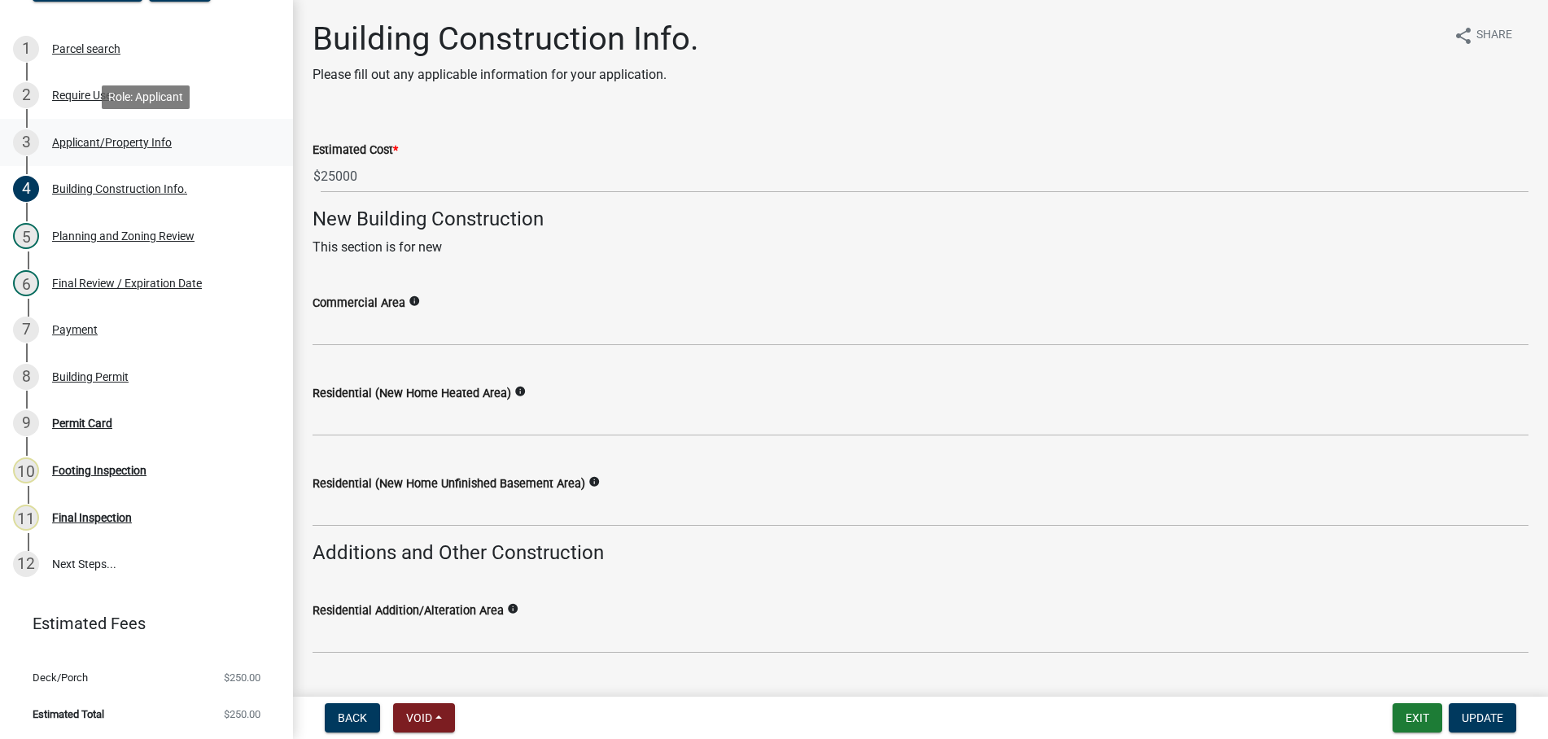
click at [146, 134] on div "3 Applicant/Property Info" at bounding box center [140, 142] width 254 height 26
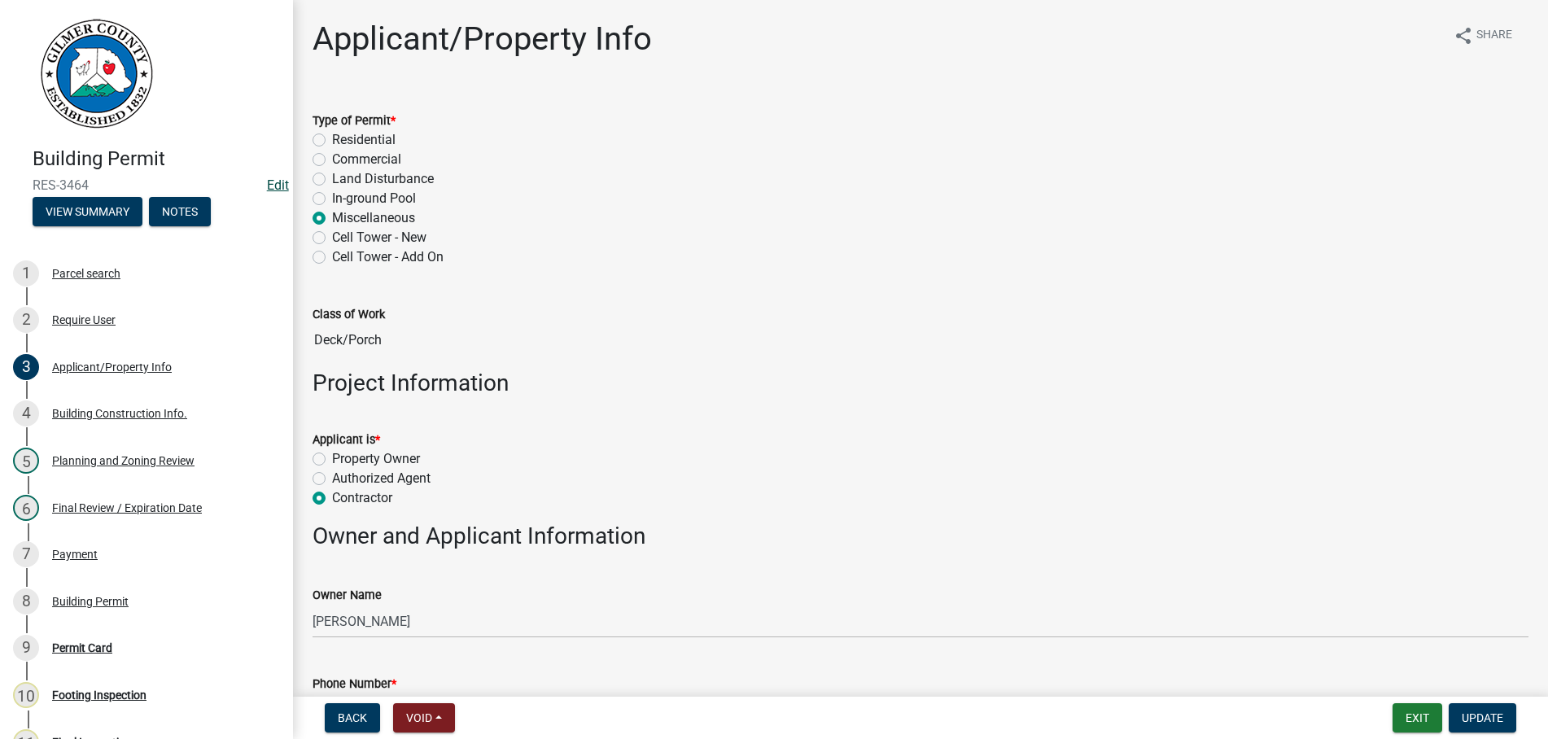
click at [282, 181] on link "Edit" at bounding box center [278, 184] width 22 height 15
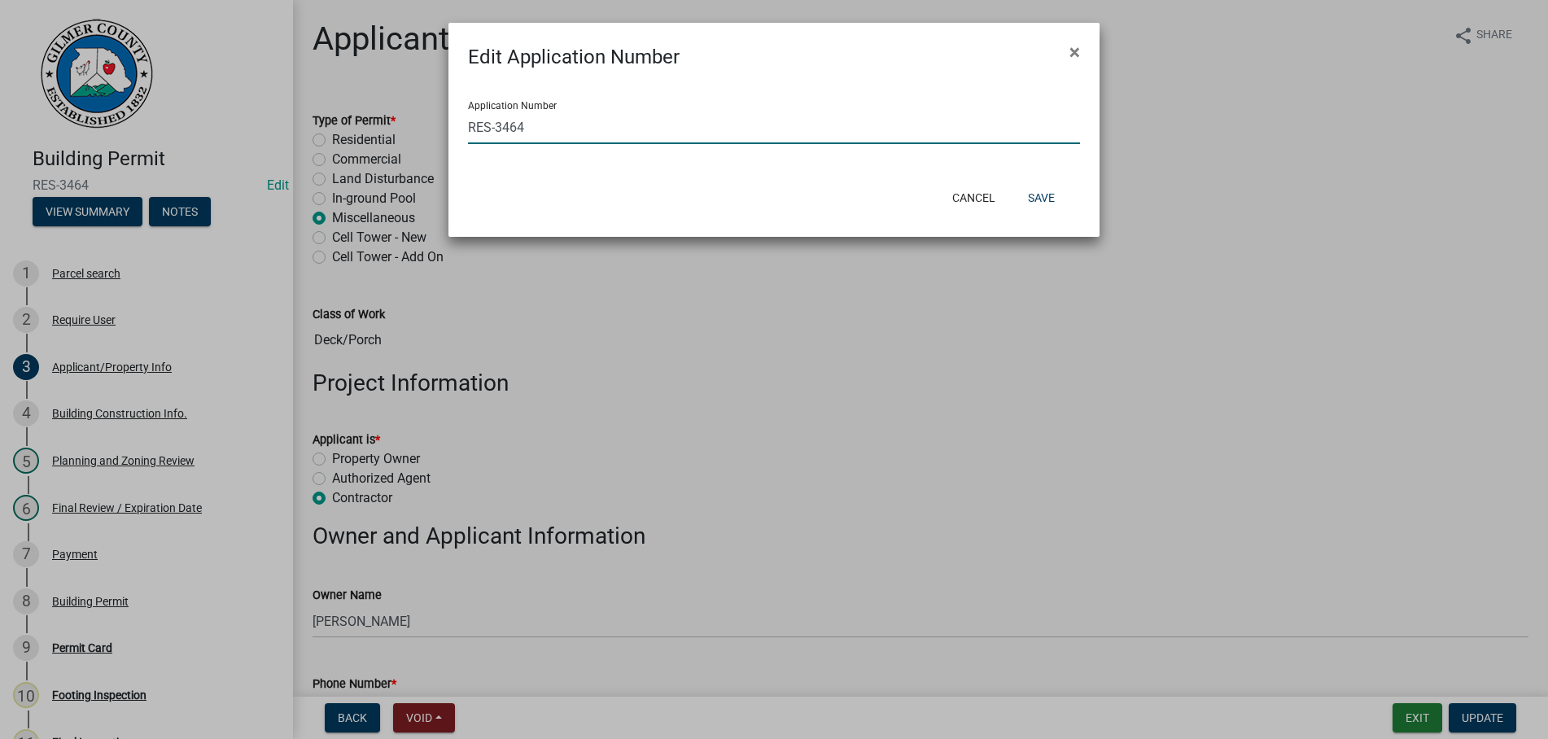
click at [489, 129] on input "RES-3464" at bounding box center [774, 127] width 612 height 33
type input "MISC-3464"
click at [1047, 193] on button "Save" at bounding box center [1041, 197] width 53 height 29
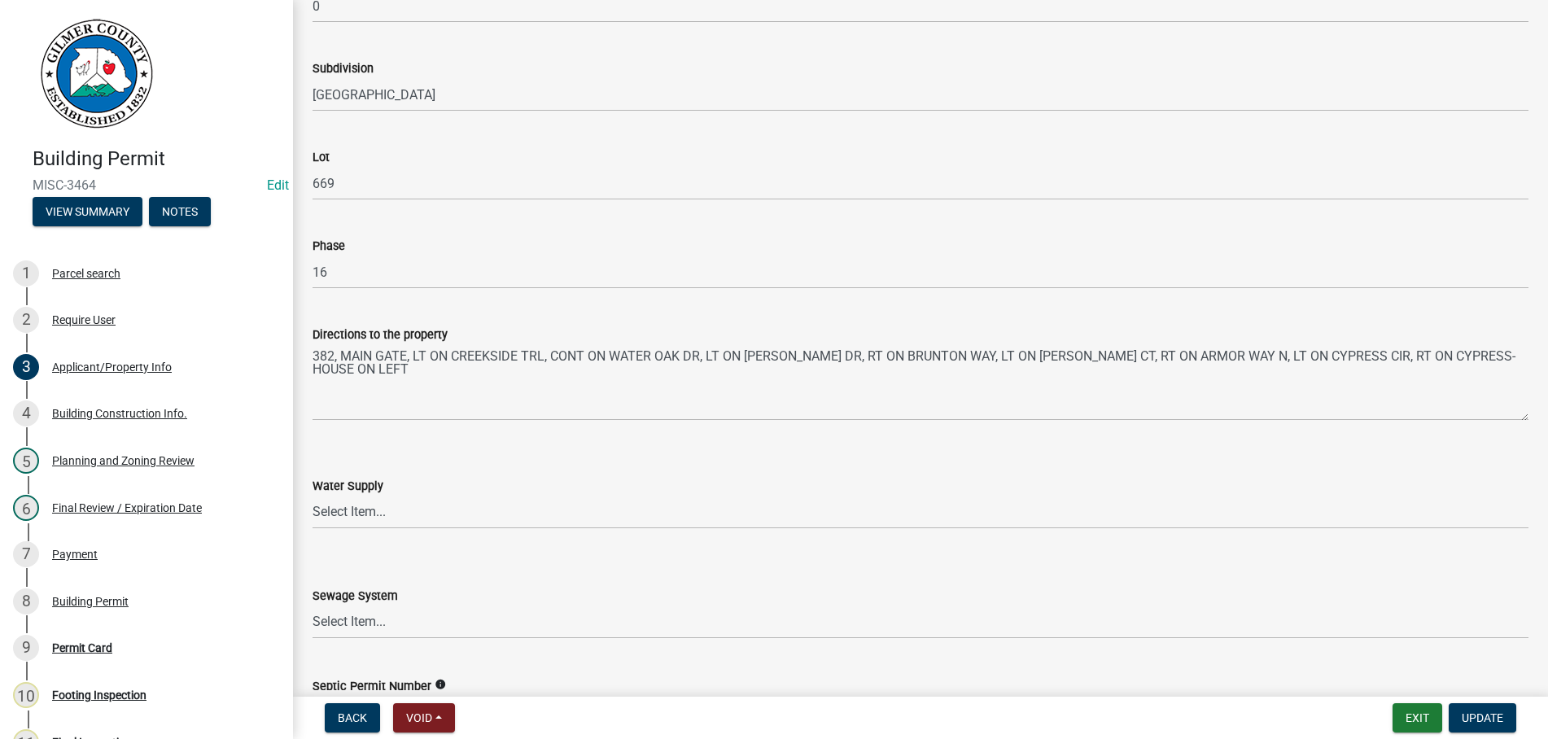
scroll to position [1856, 0]
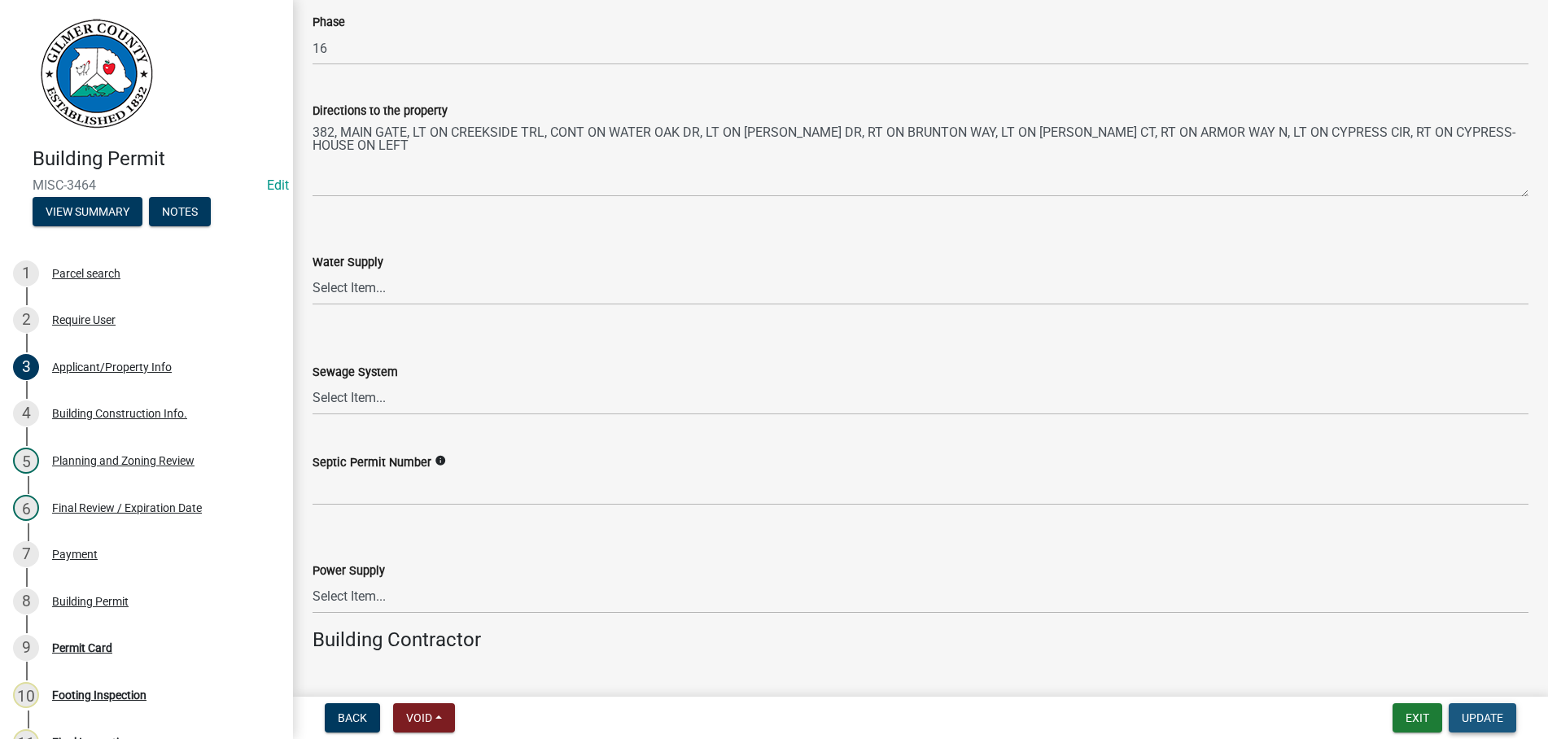
click at [1491, 720] on span "Update" at bounding box center [1483, 717] width 42 height 13
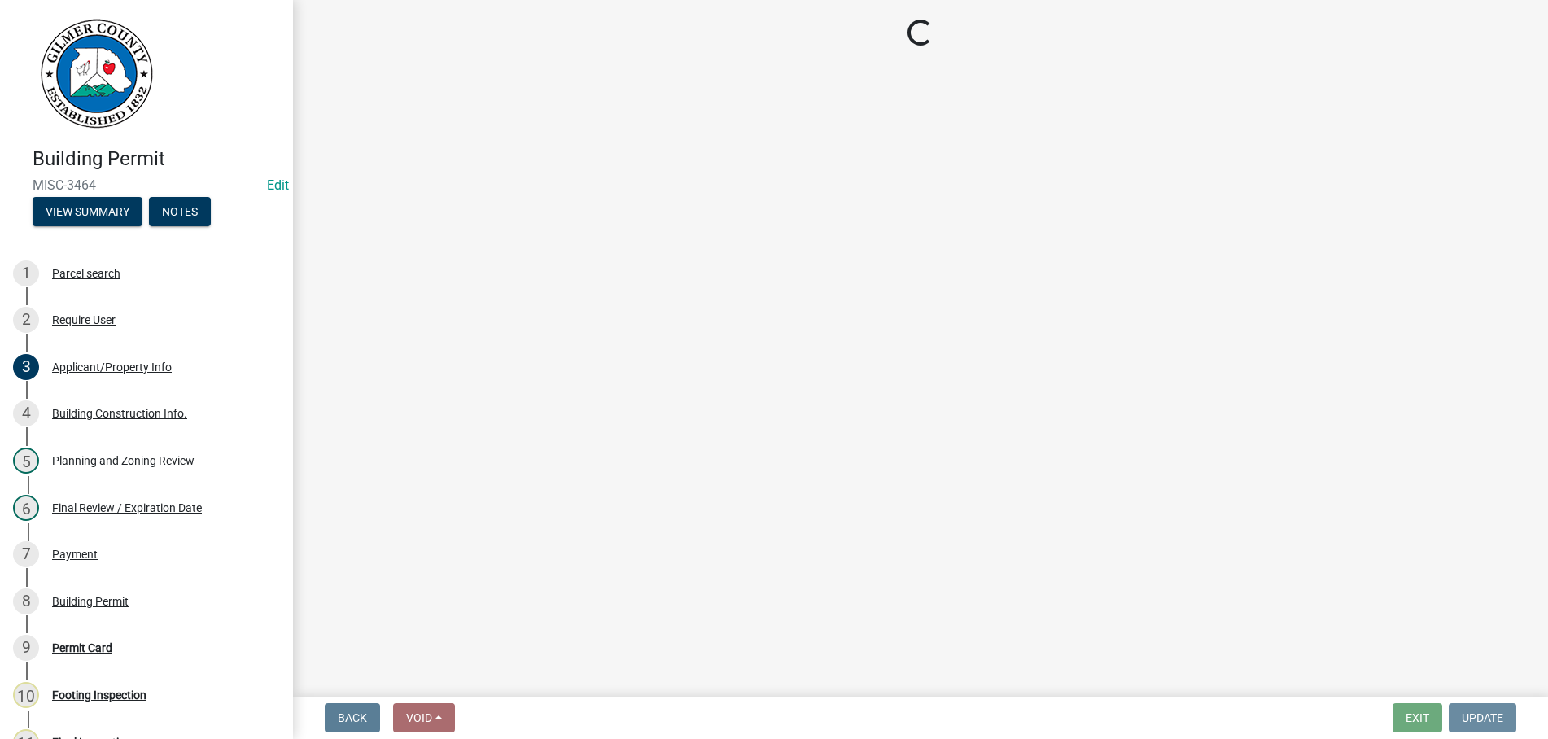
scroll to position [0, 0]
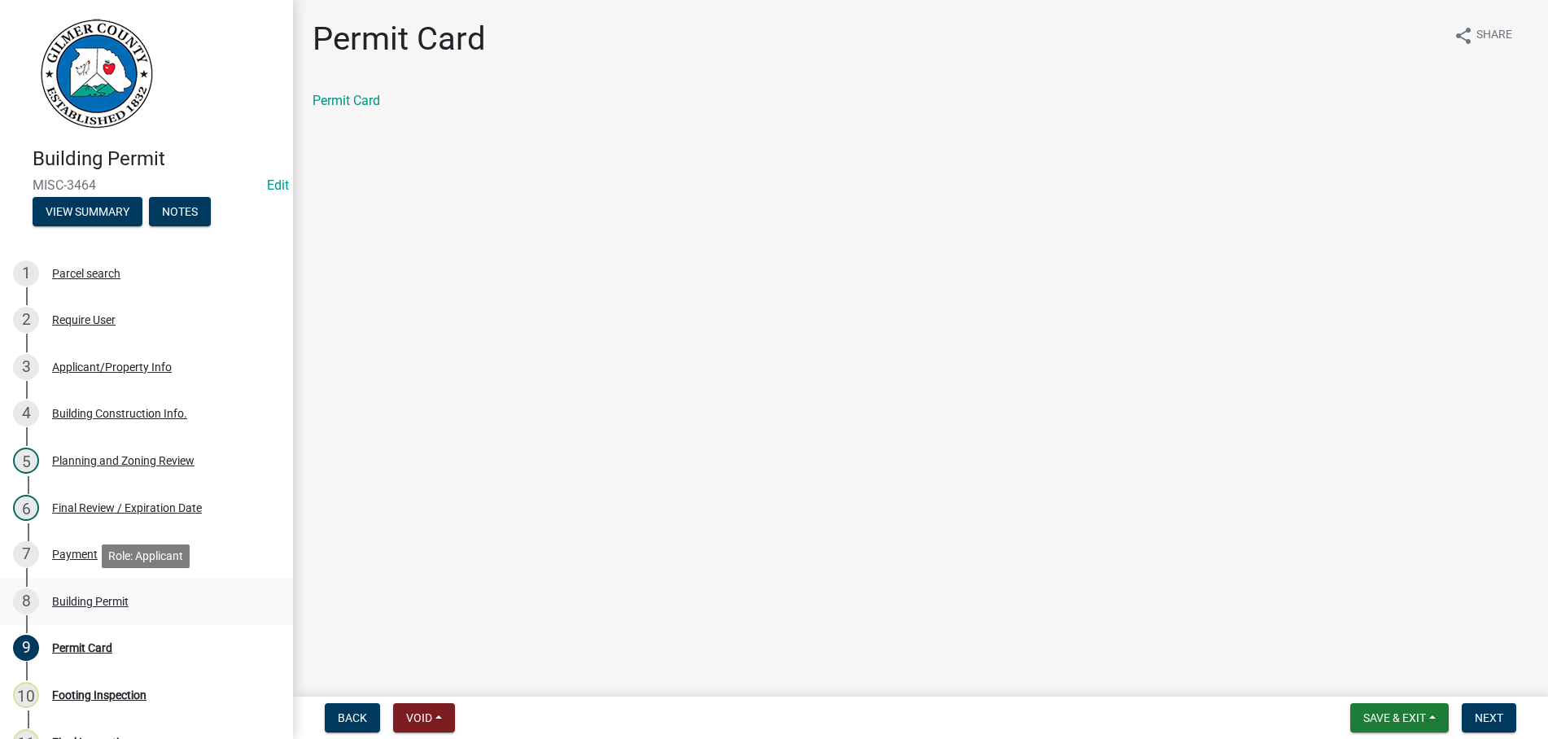
click at [58, 600] on div "Building Permit" at bounding box center [90, 601] width 77 height 11
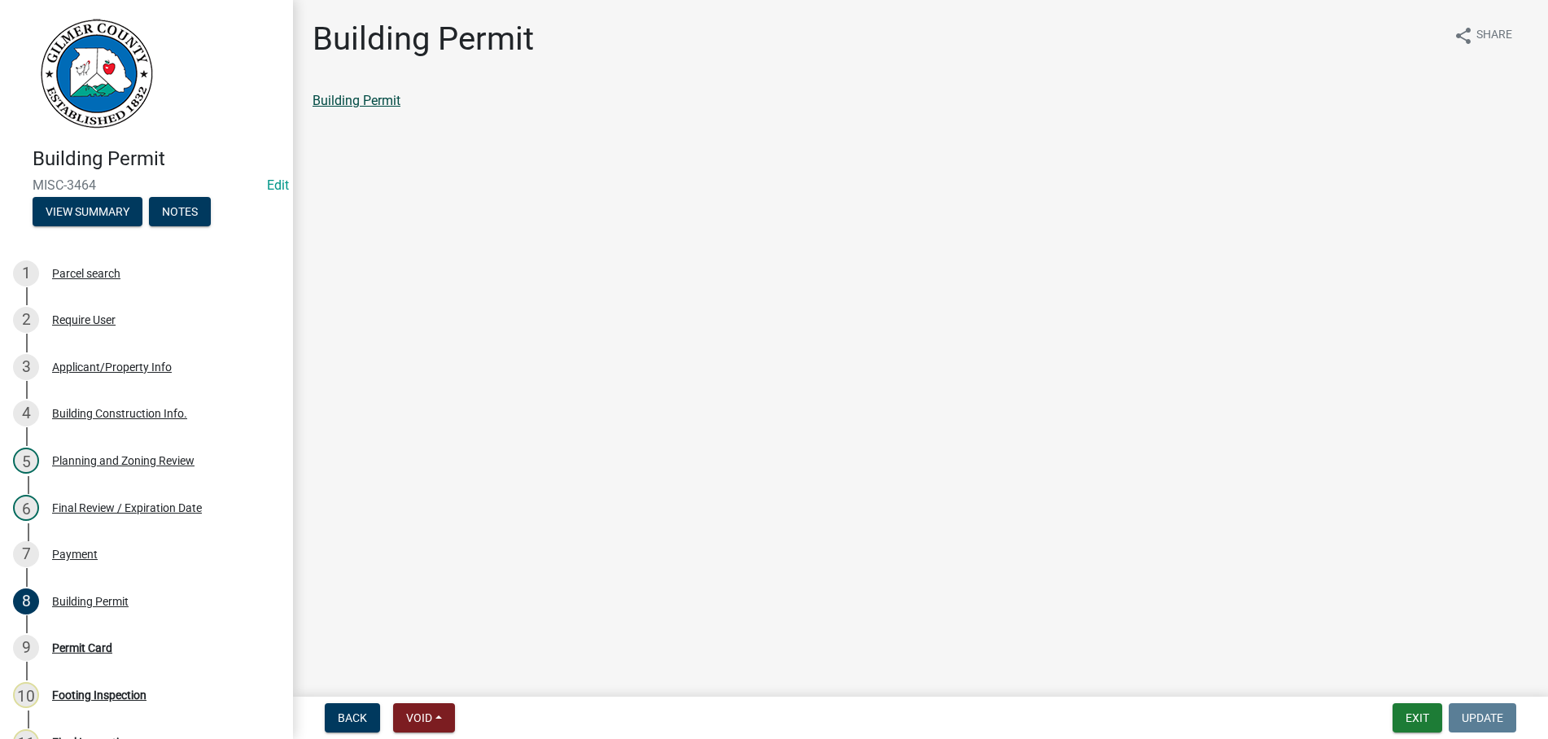
click at [364, 100] on link "Building Permit" at bounding box center [357, 100] width 88 height 15
click at [75, 639] on div "9 Permit Card" at bounding box center [140, 648] width 254 height 26
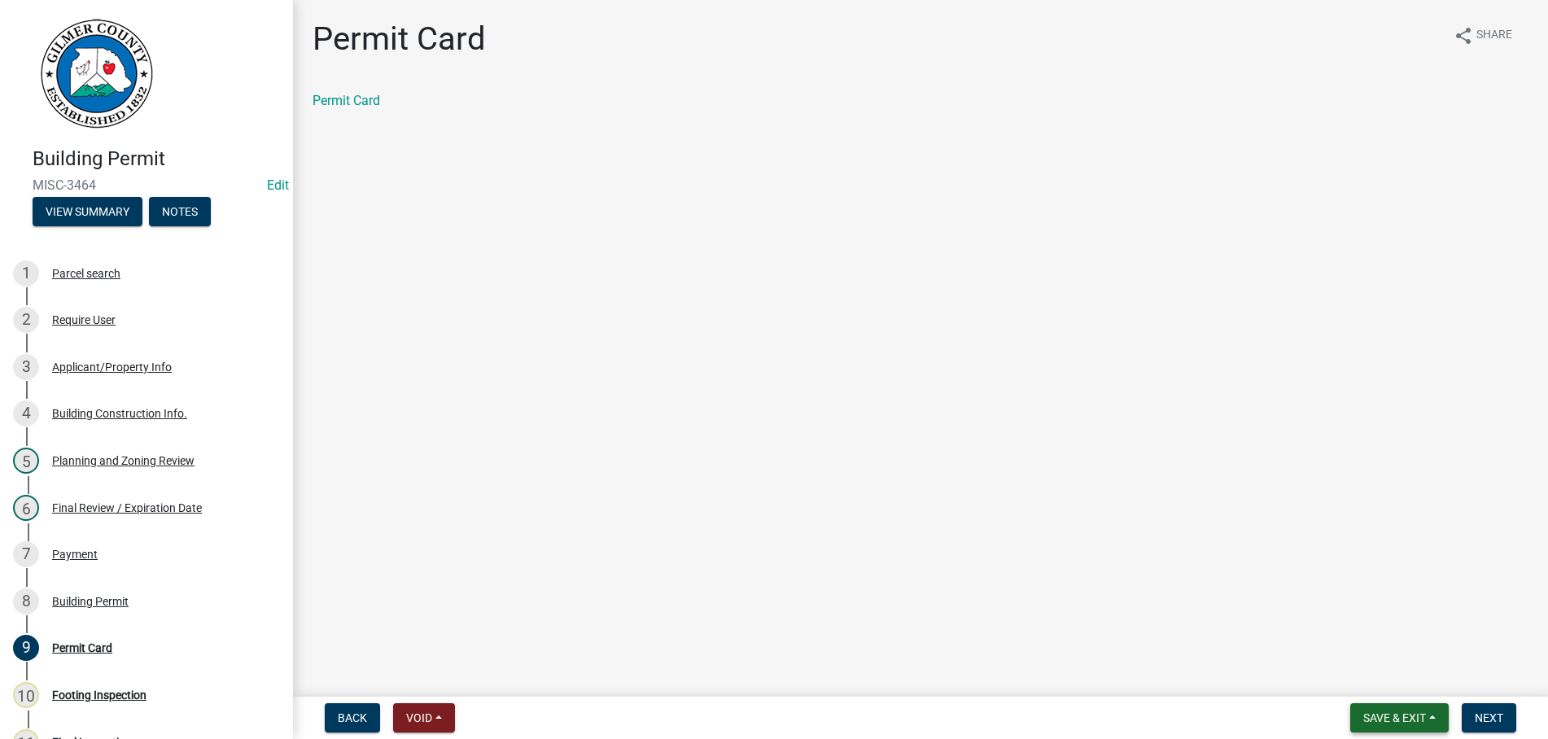
click at [1381, 720] on span "Save & Exit" at bounding box center [1394, 717] width 63 height 13
click at [1386, 670] on button "Save & Exit" at bounding box center [1384, 675] width 130 height 39
